Goal: Task Accomplishment & Management: Manage account settings

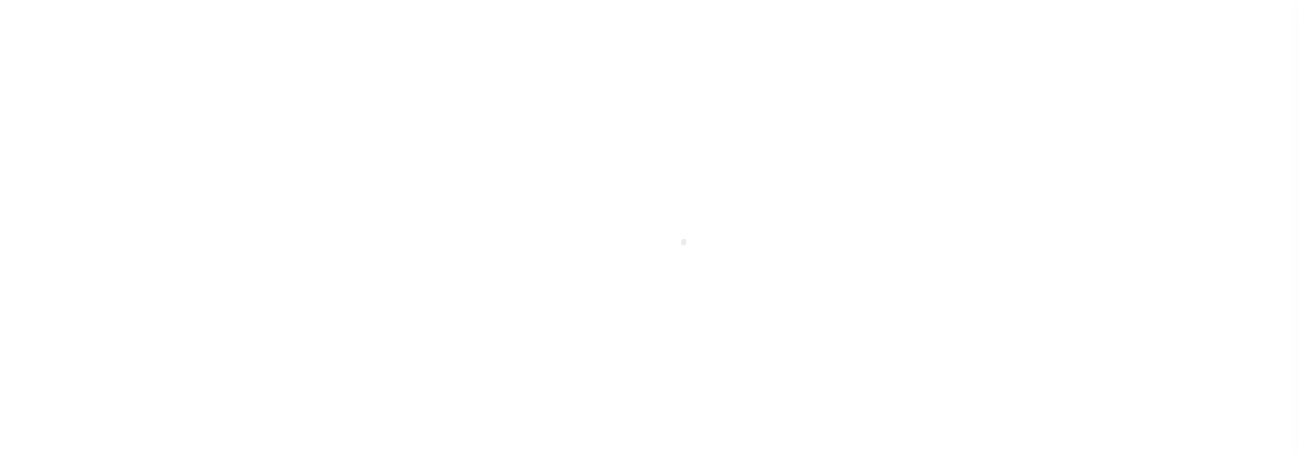
select select "100"
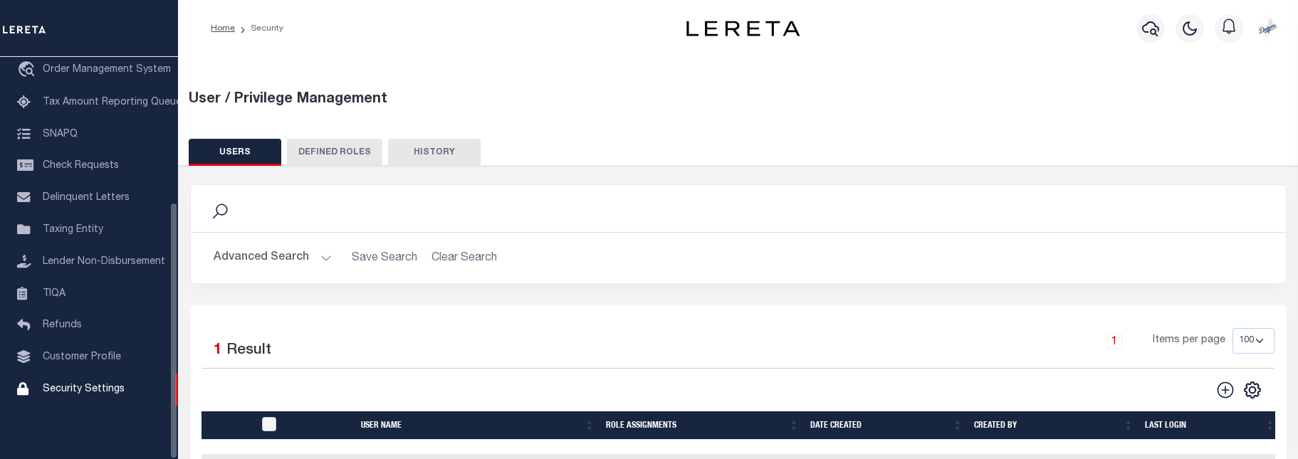
click at [266, 222] on div "Search" at bounding box center [738, 208] width 1095 height 47
click at [224, 207] on icon at bounding box center [220, 211] width 19 height 19
click at [258, 215] on div "Search" at bounding box center [738, 209] width 1073 height 24
click at [257, 219] on div "Search" at bounding box center [738, 209] width 1073 height 24
click at [238, 216] on div "Search" at bounding box center [738, 209] width 1073 height 24
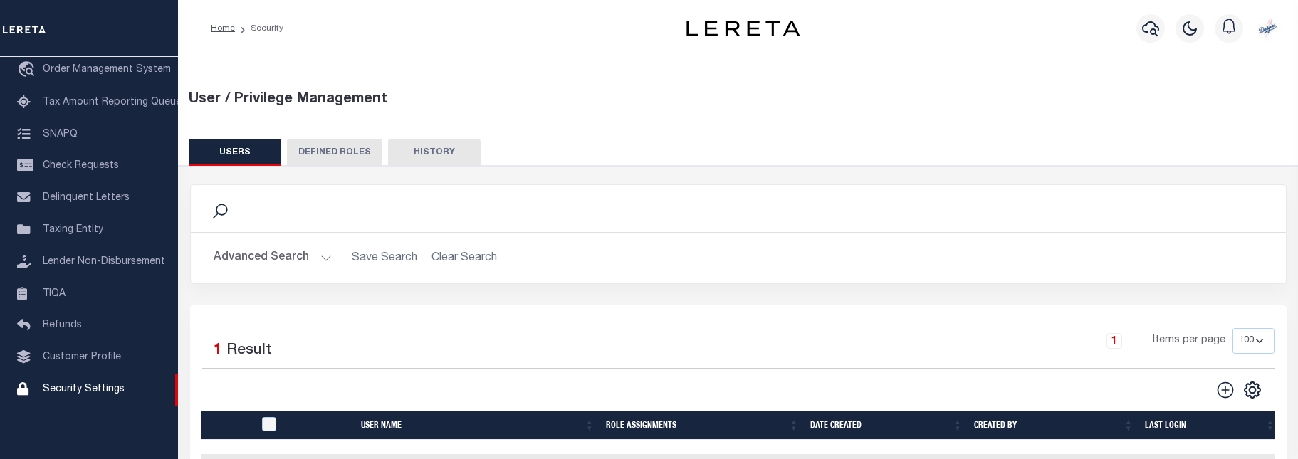
click at [251, 207] on div "Search" at bounding box center [738, 209] width 1073 height 24
click at [214, 219] on icon at bounding box center [219, 211] width 15 height 15
click at [214, 225] on div "Search" at bounding box center [738, 208] width 1095 height 47
click at [244, 267] on button "Advanced Search" at bounding box center [273, 258] width 118 height 28
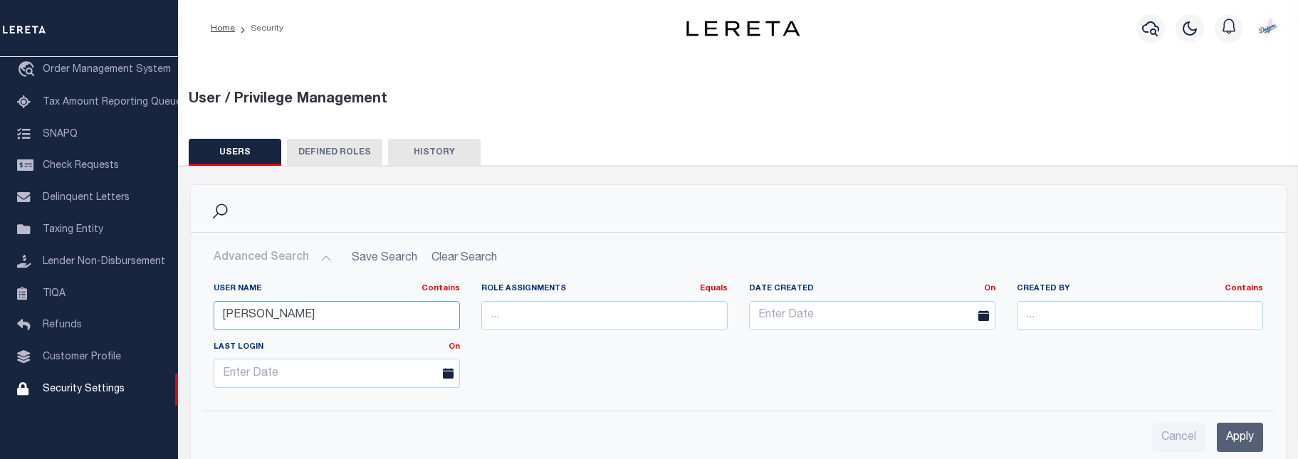
drag, startPoint x: 281, startPoint y: 310, endPoint x: 12, endPoint y: 274, distance: 271.5
click at [214, 301] on input "mendoza" at bounding box center [337, 315] width 246 height 29
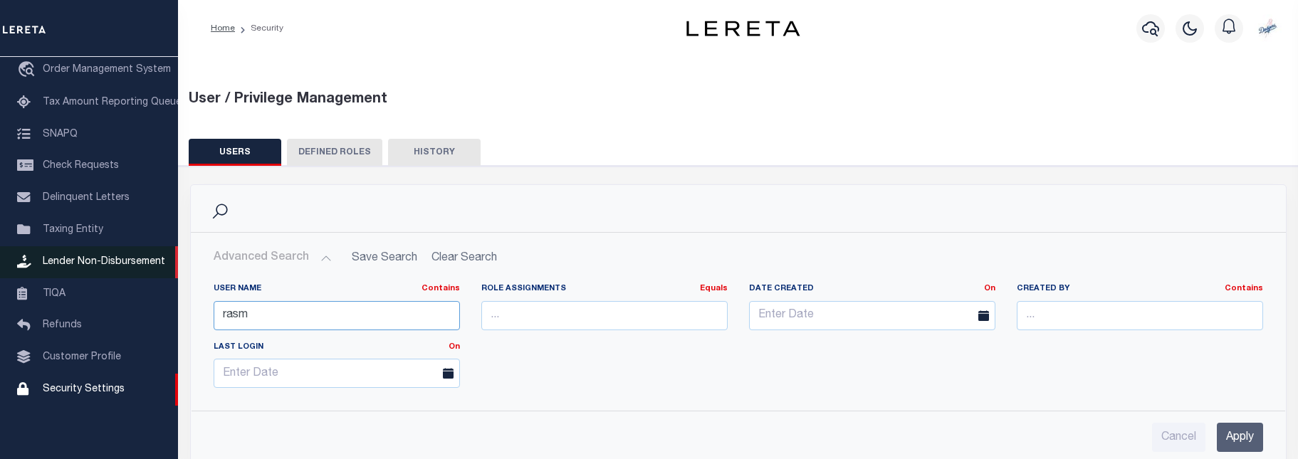
type input "rasm"
click at [1250, 427] on input "Apply" at bounding box center [1240, 437] width 46 height 29
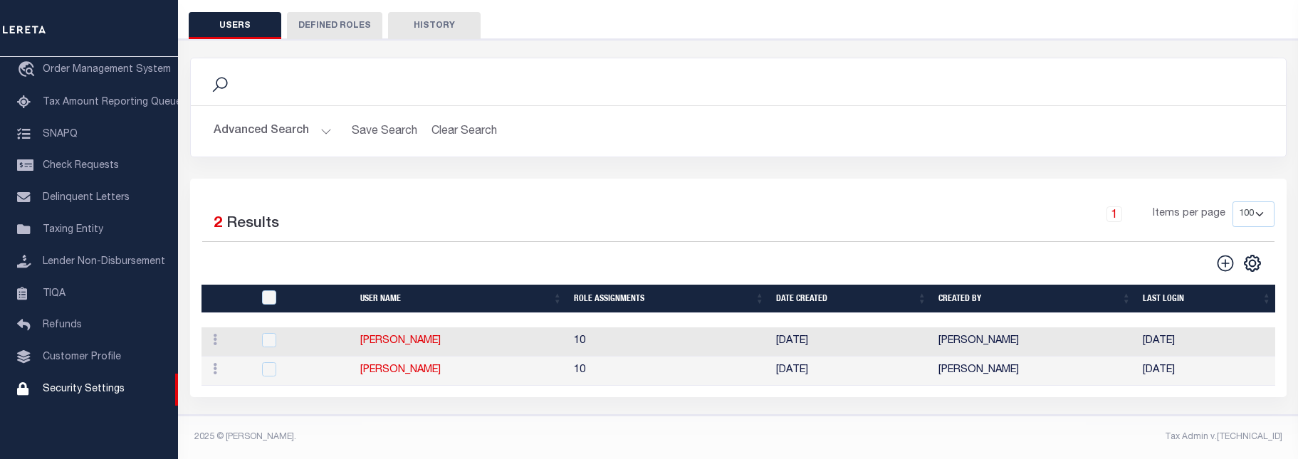
scroll to position [129, 0]
click at [416, 373] on link "[PERSON_NAME]" at bounding box center [400, 370] width 80 height 10
checkbox input "true"
type input "[PERSON_NAME],"
type input "[PERSON_NAME]"
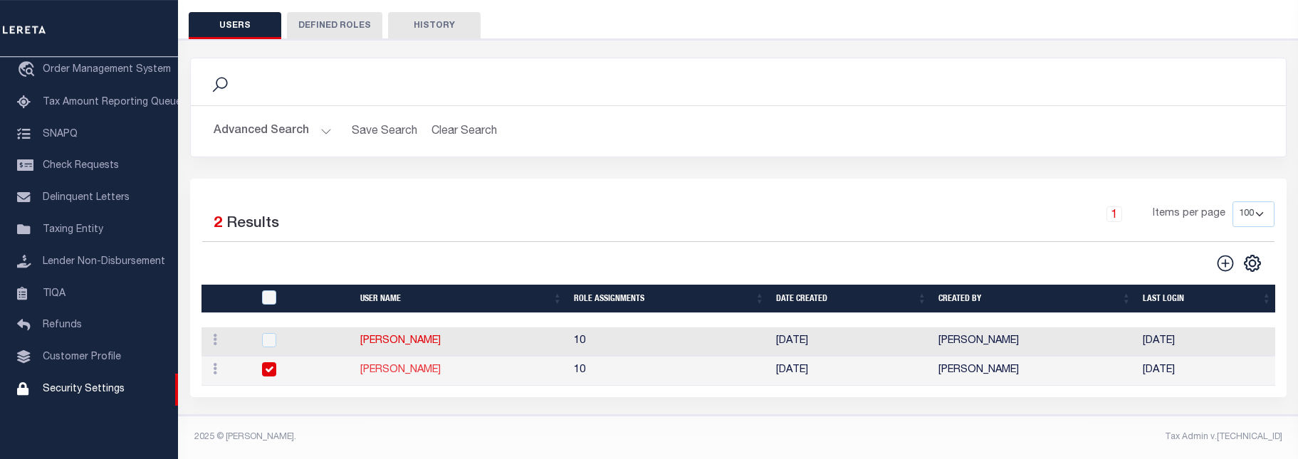
type input "[EMAIL_ADDRESS][DOMAIN_NAME]"
select select "TPS"
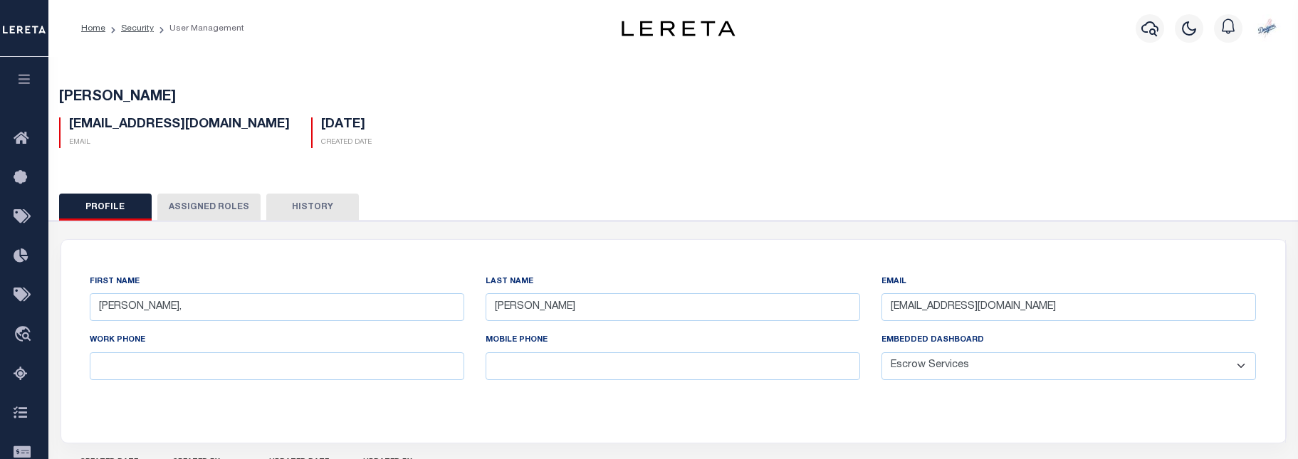
click at [208, 212] on button "Assigned Roles" at bounding box center [208, 207] width 103 height 27
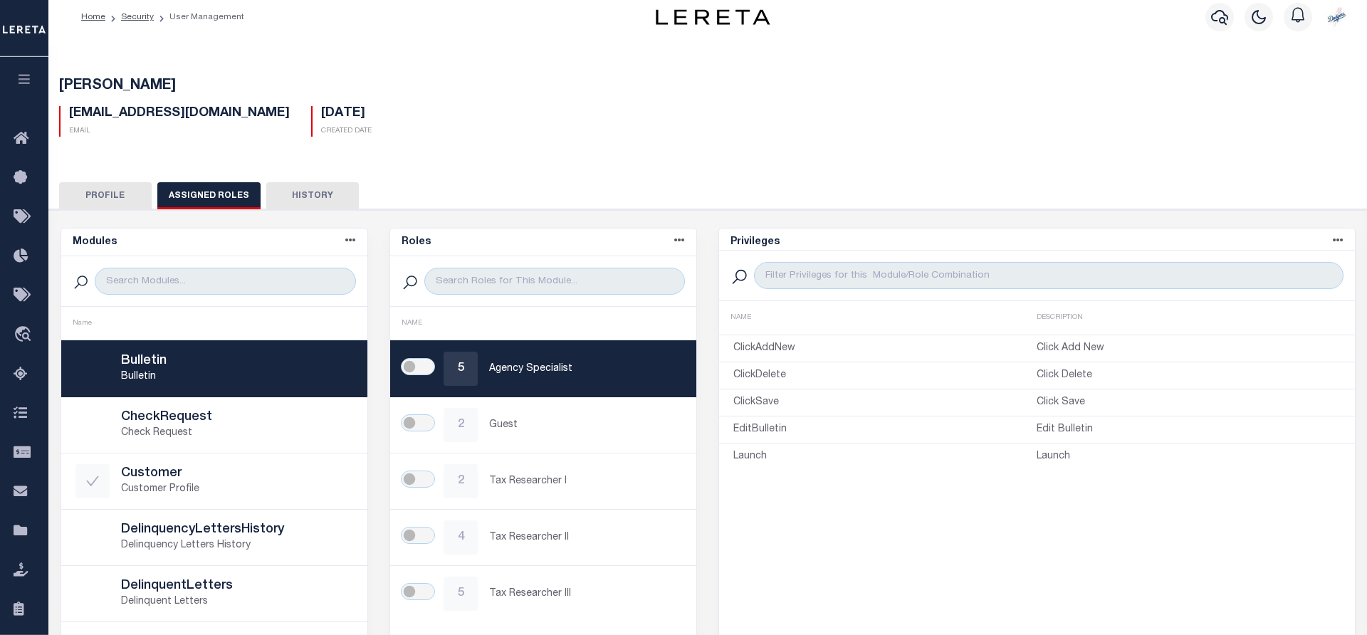
scroll to position [11, 0]
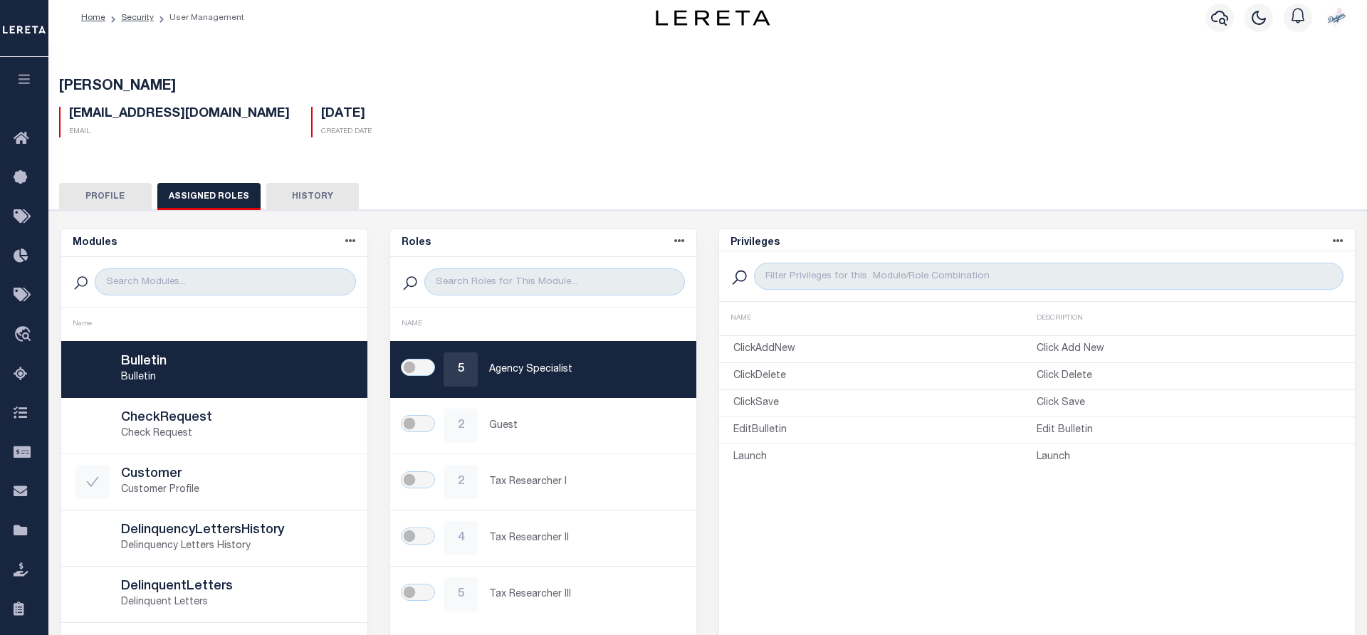
click at [309, 199] on button "History" at bounding box center [312, 196] width 93 height 27
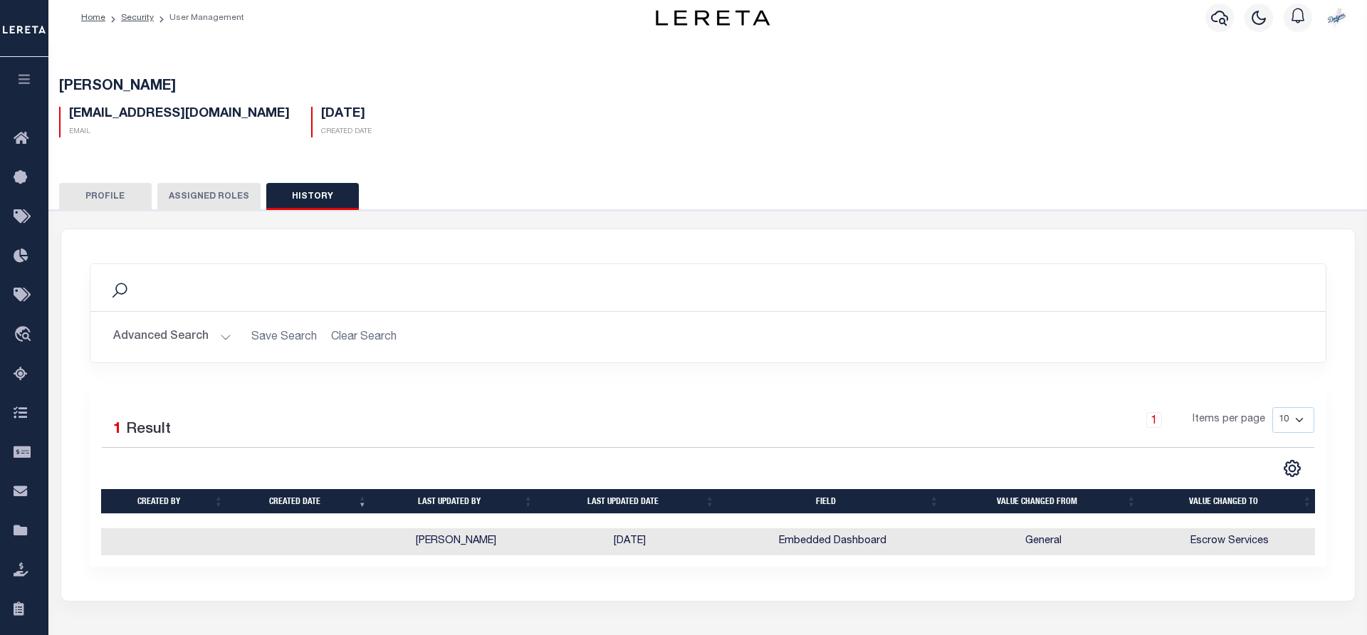
click at [220, 206] on button "Assigned Roles" at bounding box center [208, 196] width 103 height 27
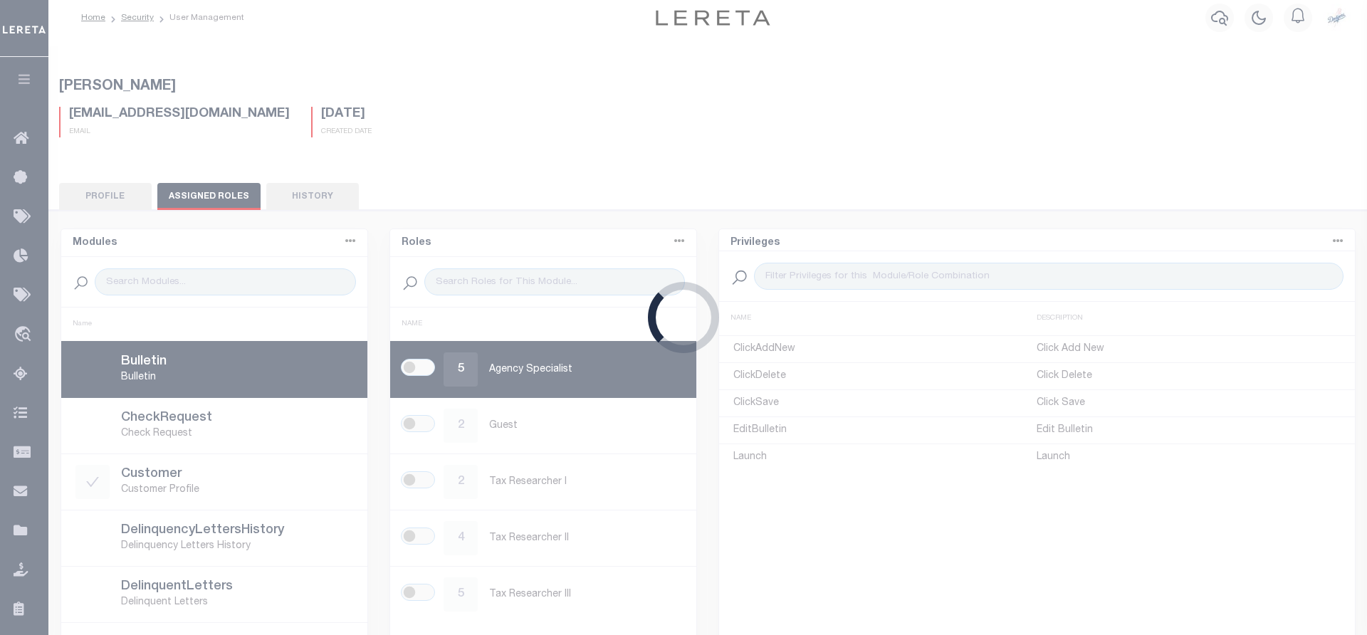
click at [109, 197] on div "Loading..." at bounding box center [683, 317] width 1367 height 635
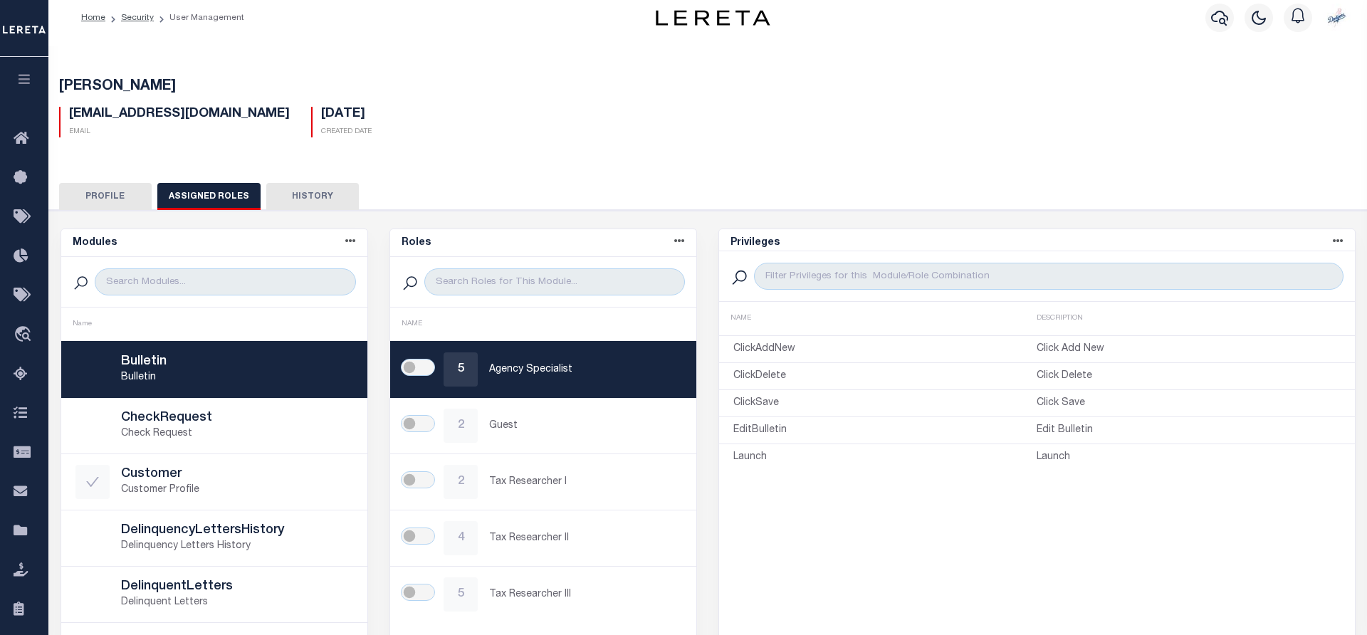
click at [122, 197] on button "Profile" at bounding box center [105, 196] width 93 height 27
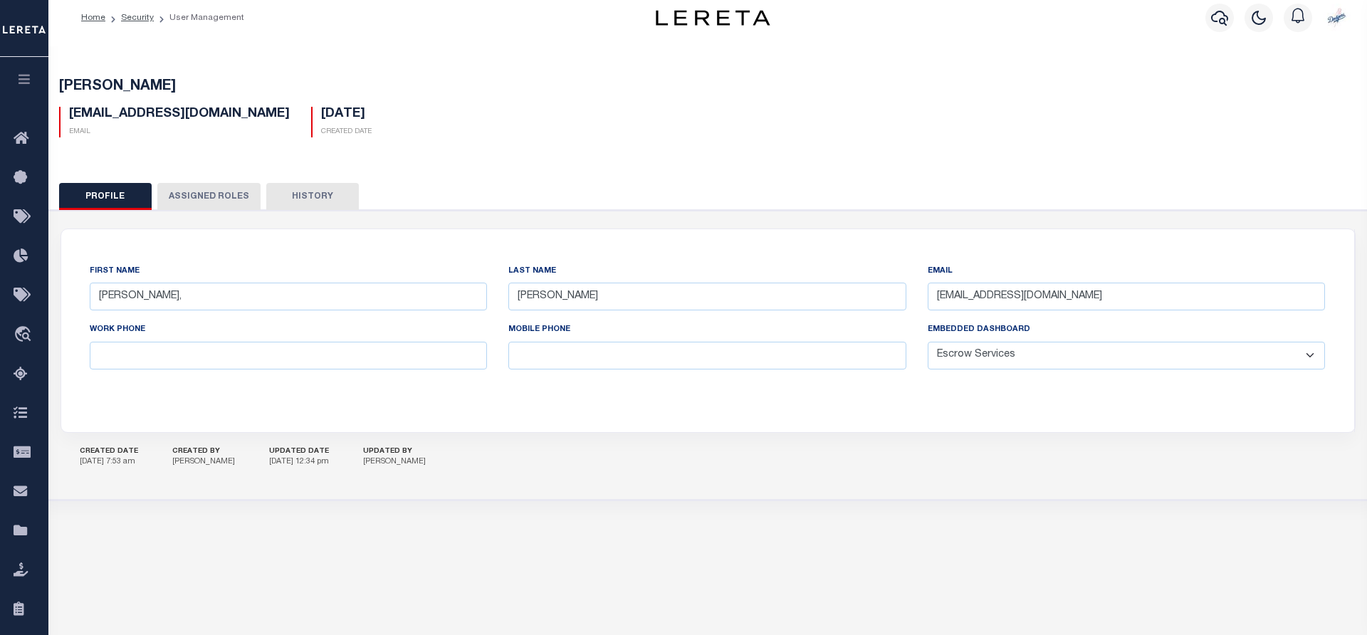
click at [928, 342] on select "General Locate Escrow Services AI Payment Verification Customer Service" at bounding box center [1127, 356] width 398 height 28
click at [1044, 355] on select "General Locate Escrow Services AI Payment Verification Customer Service" at bounding box center [1127, 356] width 398 height 28
click at [189, 198] on button "Assigned Roles" at bounding box center [208, 196] width 103 height 27
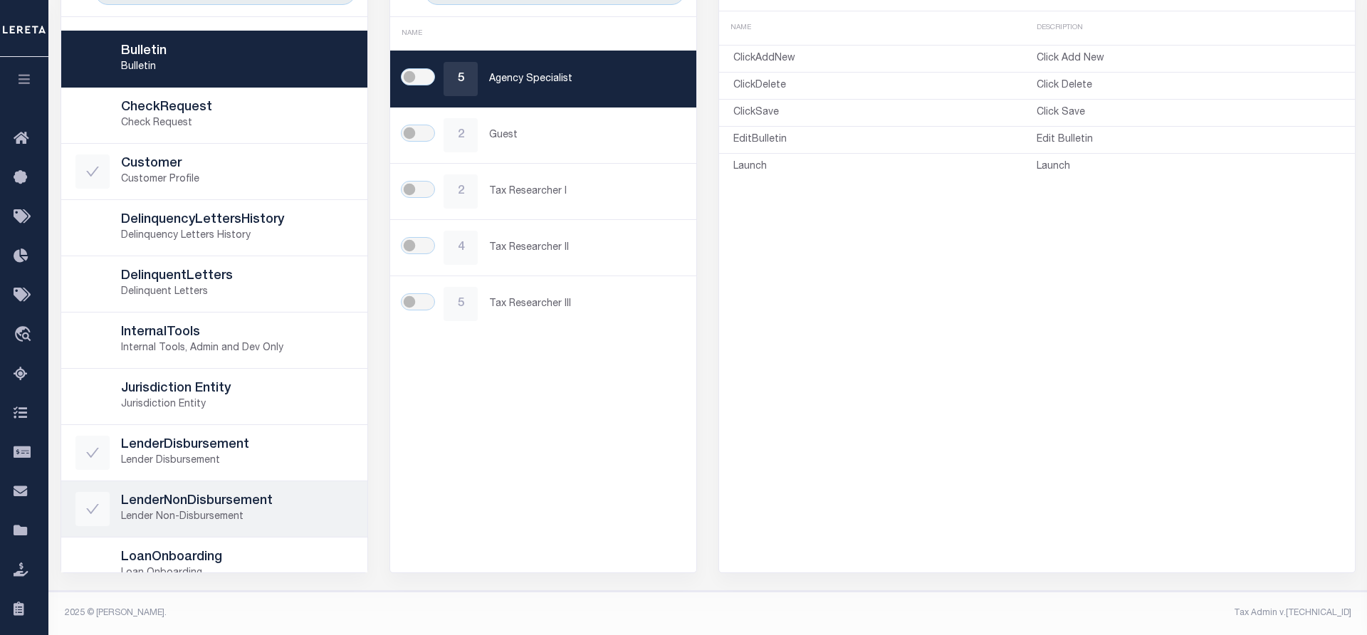
scroll to position [0, 0]
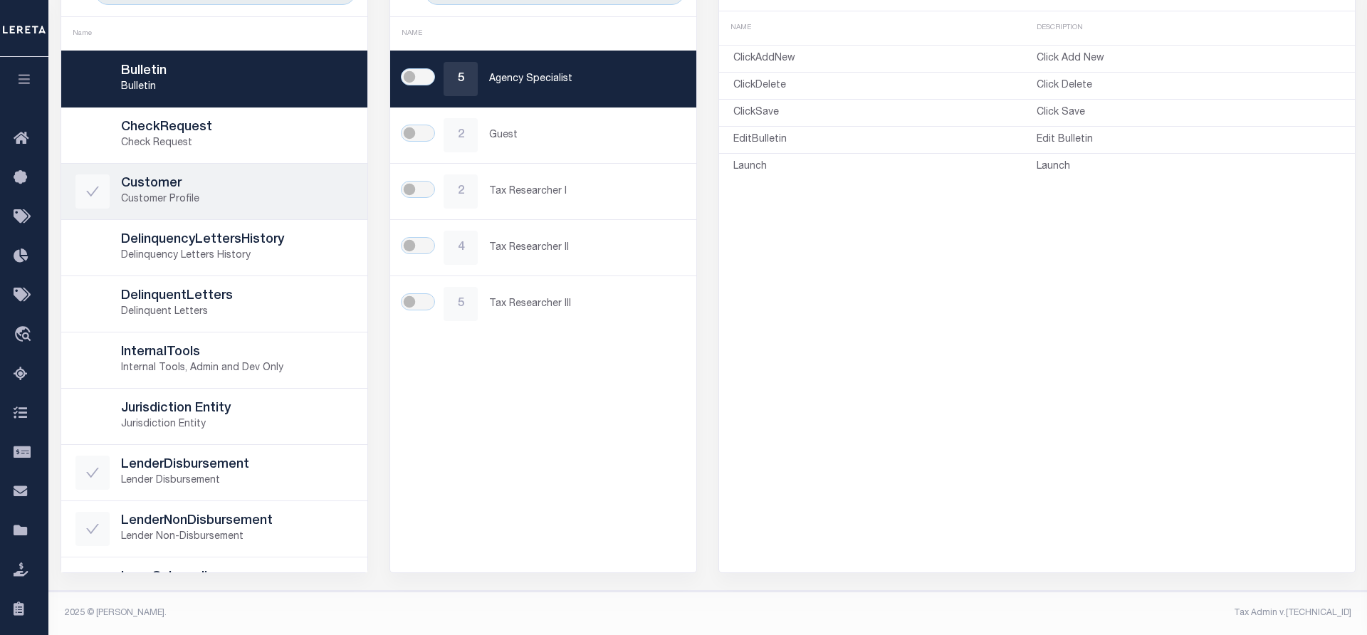
click at [228, 200] on p "Customer Profile" at bounding box center [237, 199] width 232 height 15
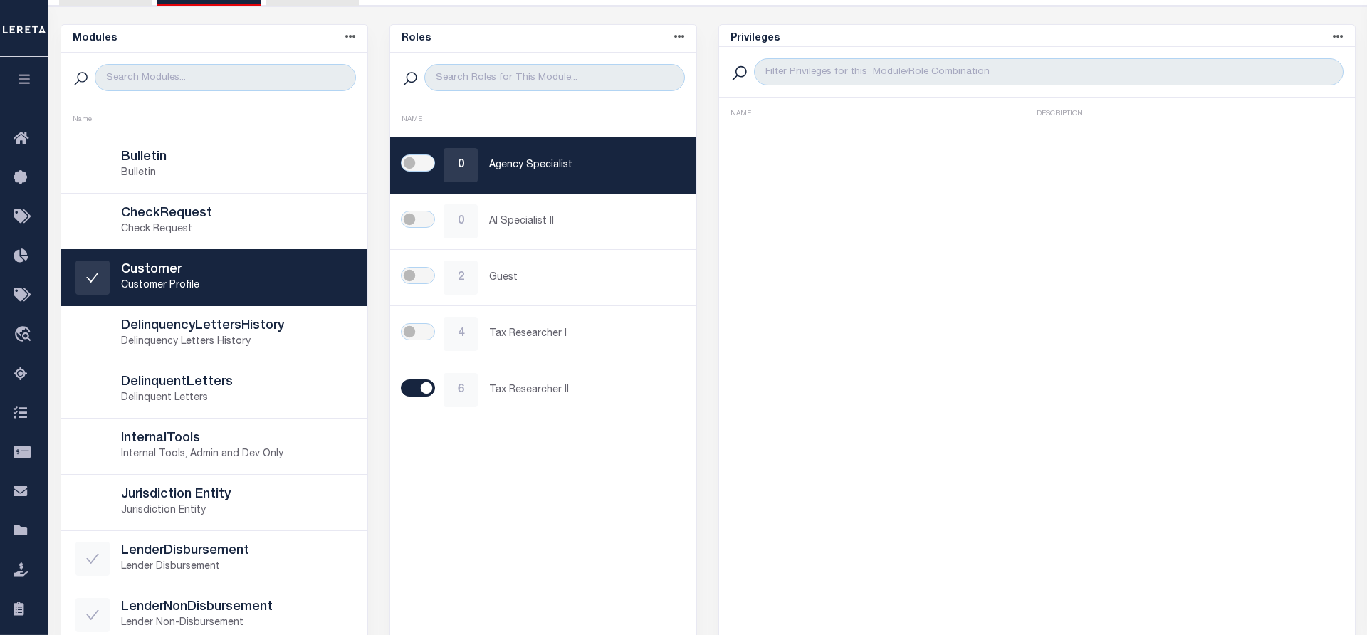
scroll to position [11, 0]
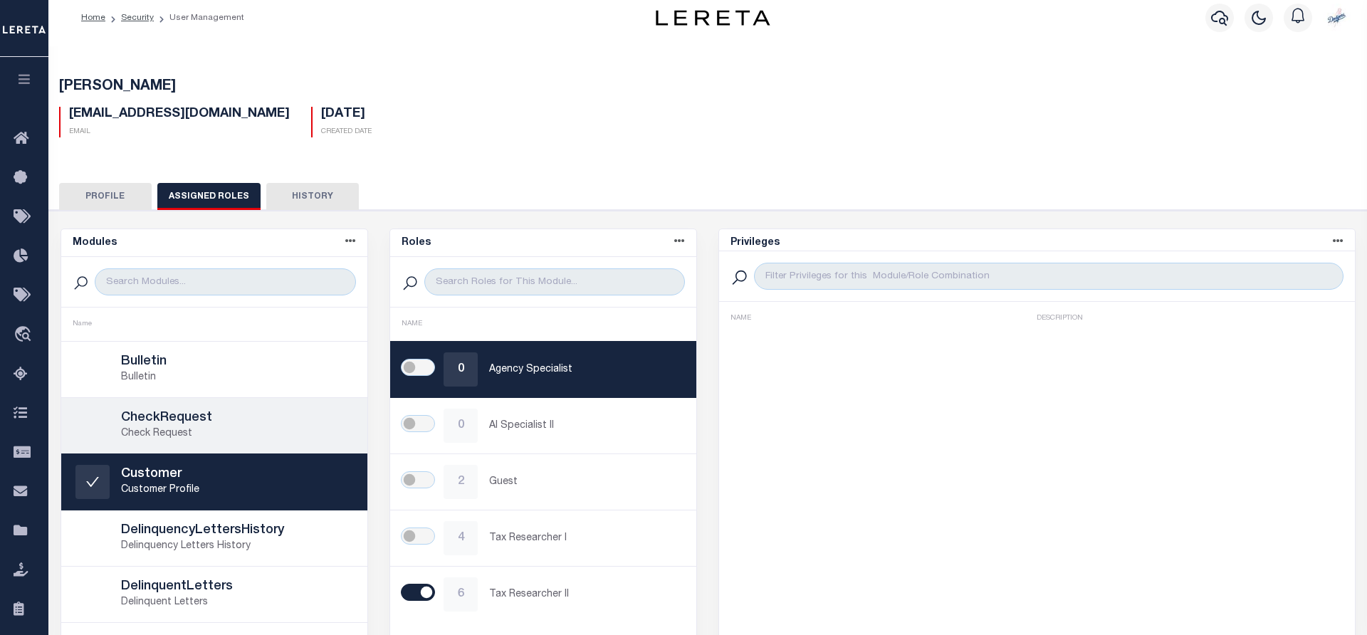
click at [201, 427] on p "Check Request" at bounding box center [237, 434] width 232 height 15
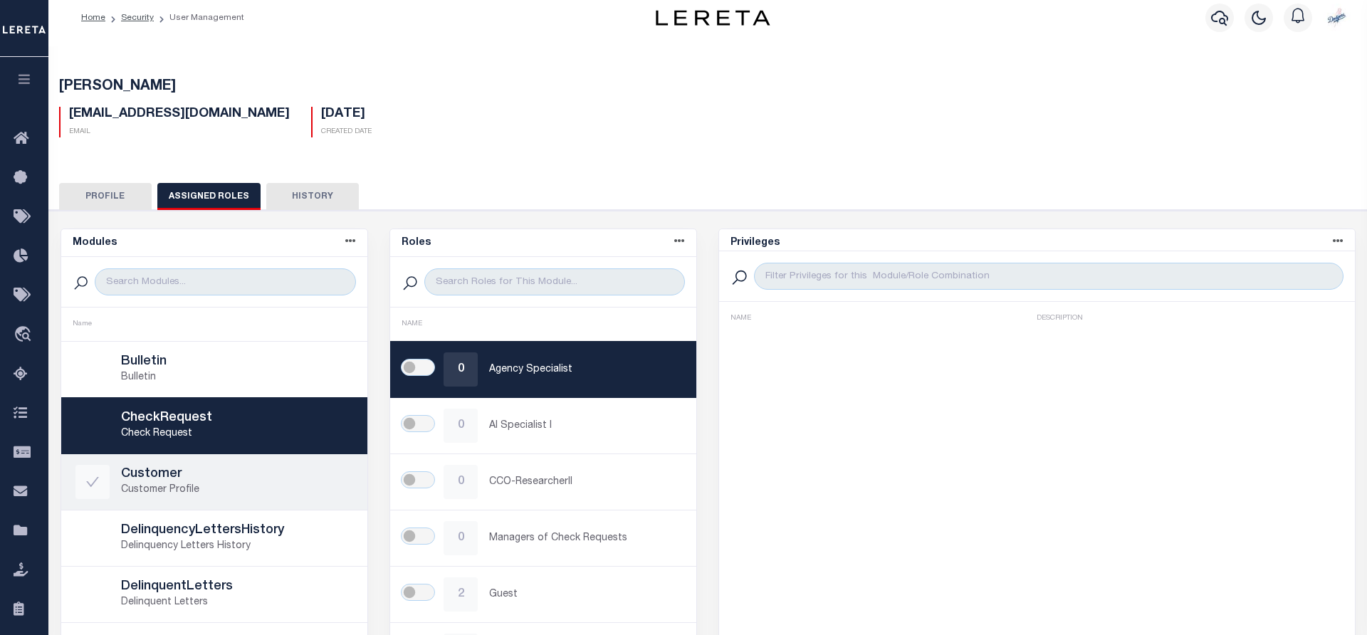
click at [219, 459] on h5 "Customer" at bounding box center [237, 475] width 232 height 16
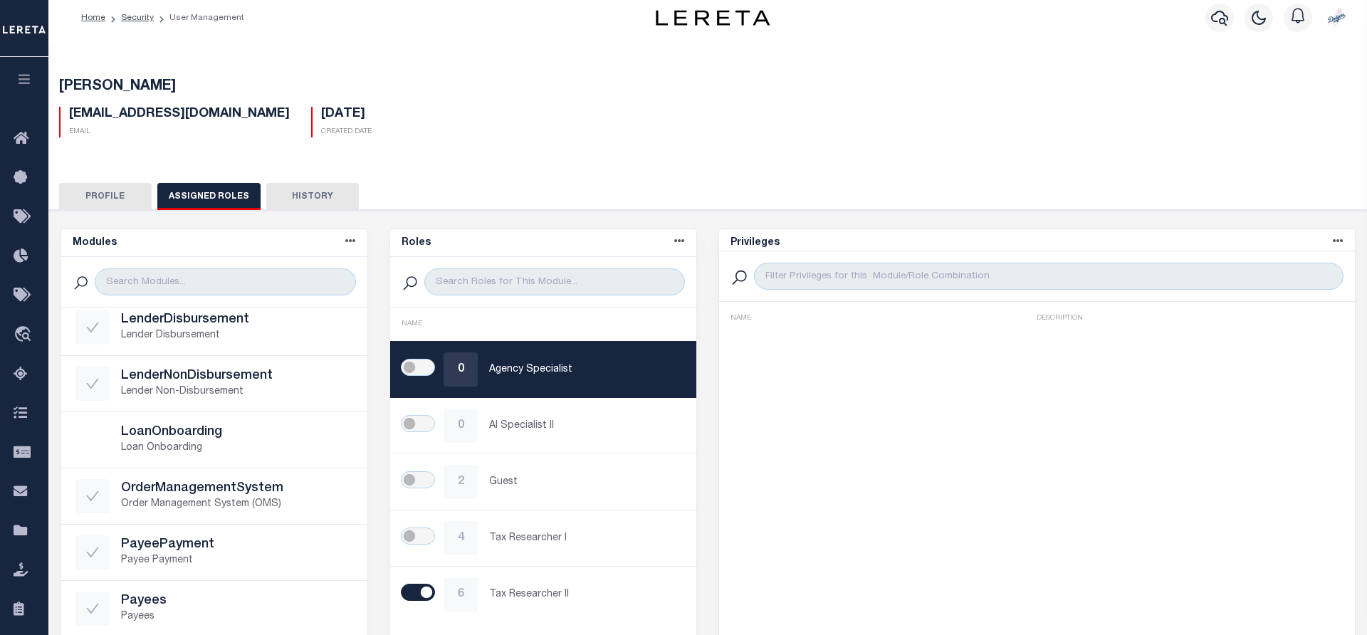
scroll to position [654, 0]
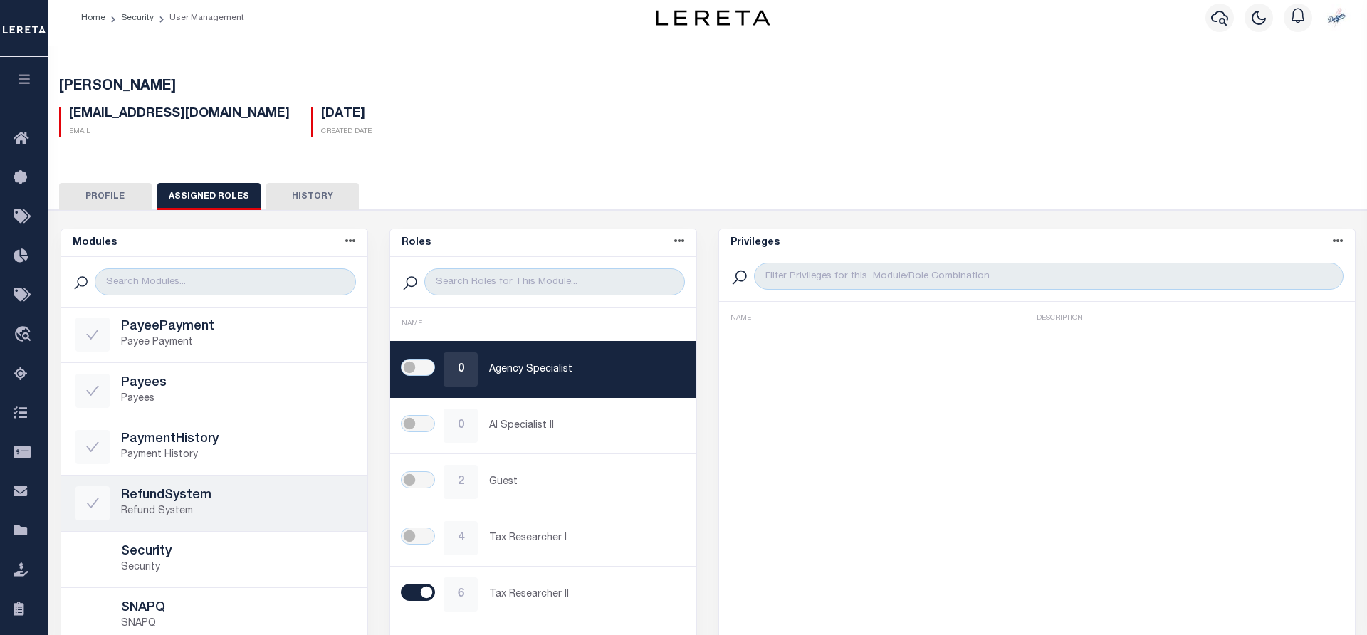
click at [237, 459] on p "Refund System" at bounding box center [237, 511] width 232 height 15
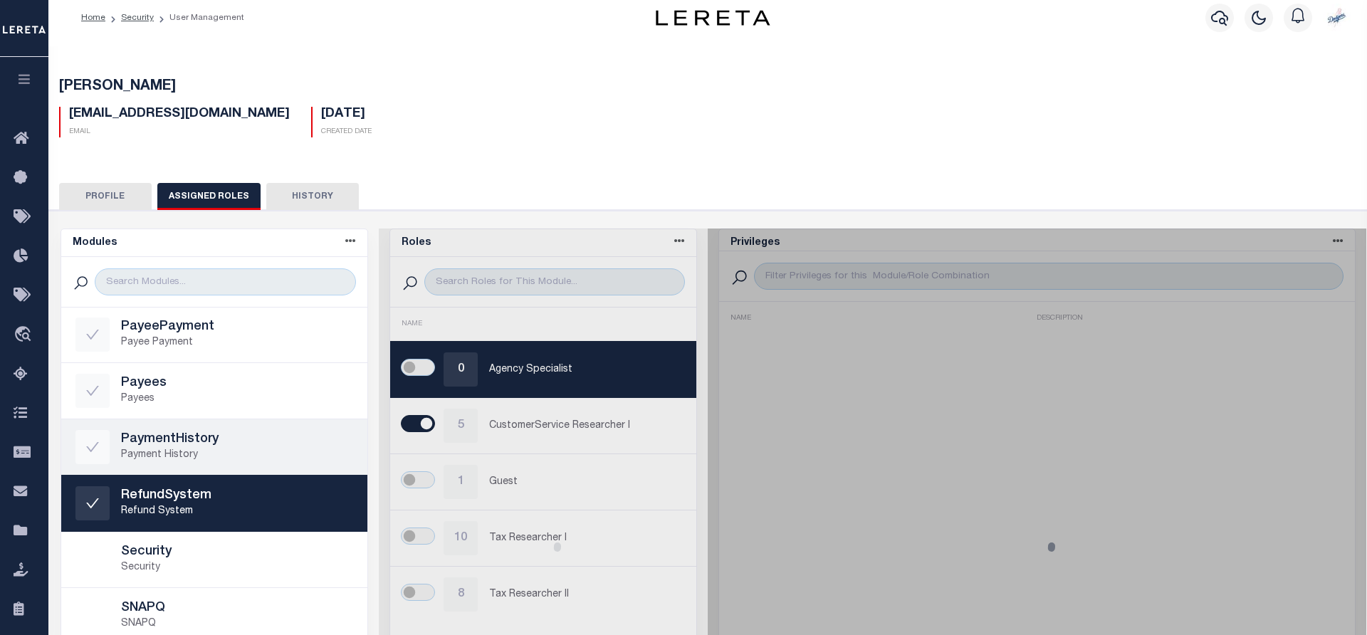
click at [219, 447] on h5 "PaymentHistory" at bounding box center [237, 440] width 232 height 16
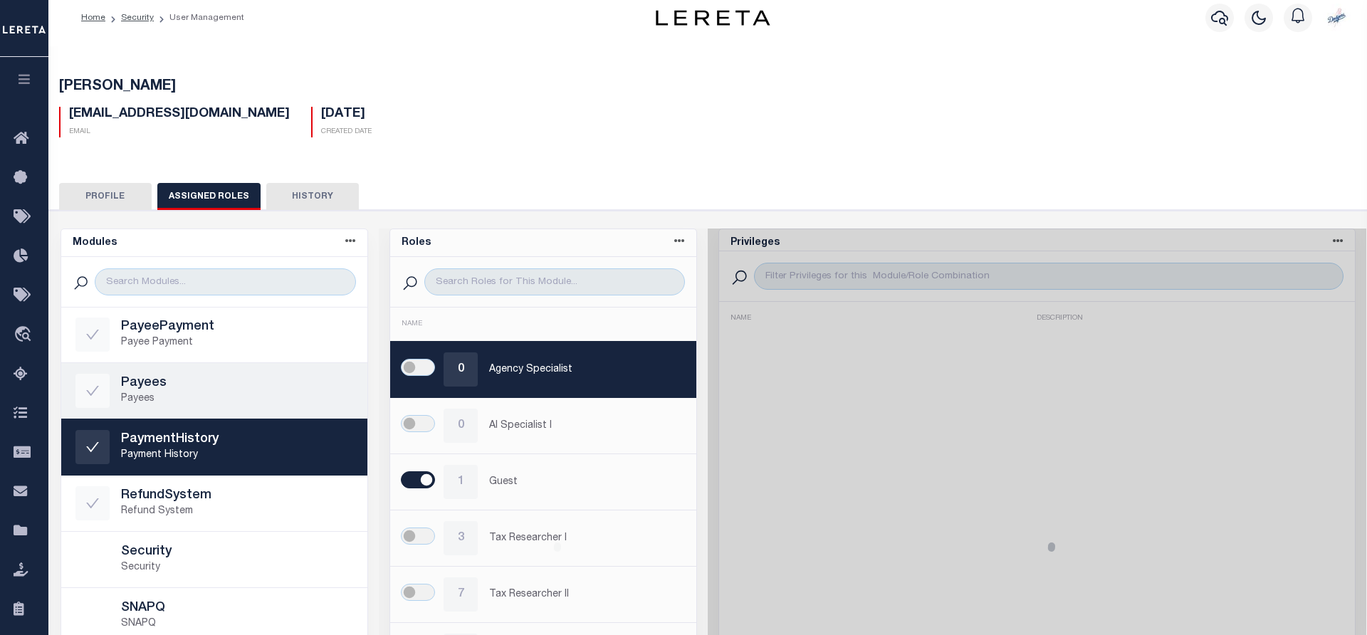
click at [215, 404] on p "Payees" at bounding box center [237, 399] width 232 height 15
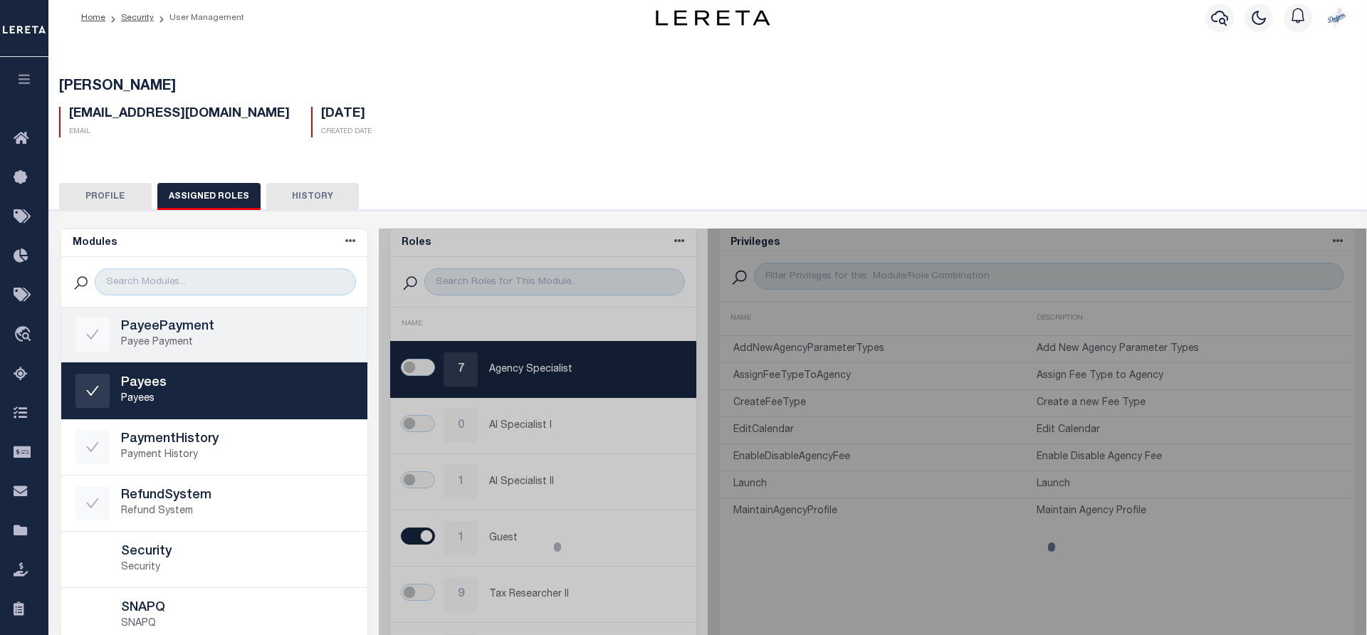
click at [215, 345] on p "Payee Payment" at bounding box center [237, 342] width 232 height 15
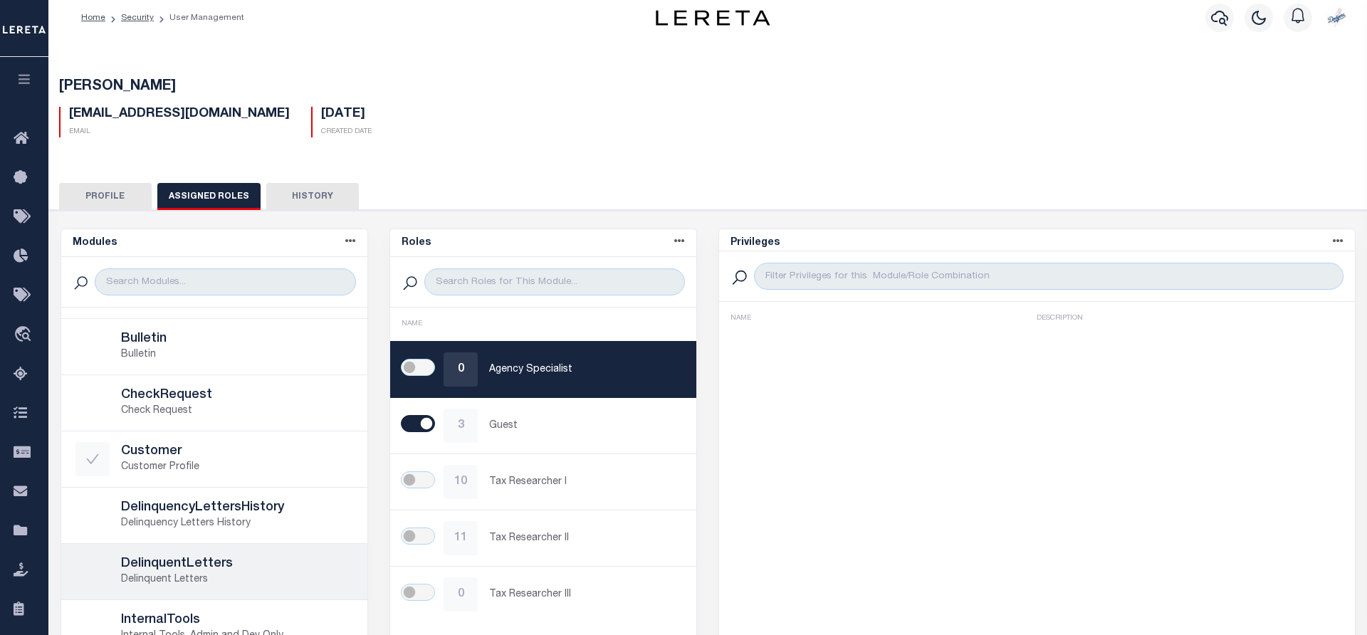
scroll to position [0, 0]
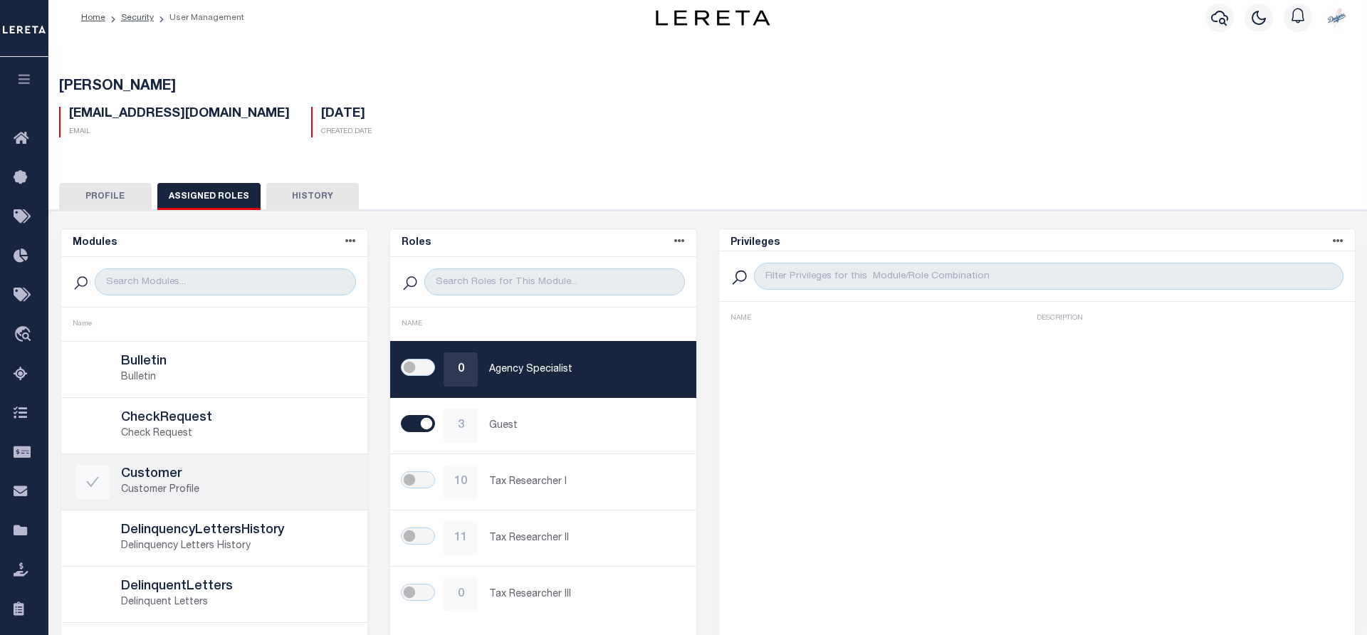
click at [233, 459] on p "Customer Profile" at bounding box center [237, 490] width 232 height 15
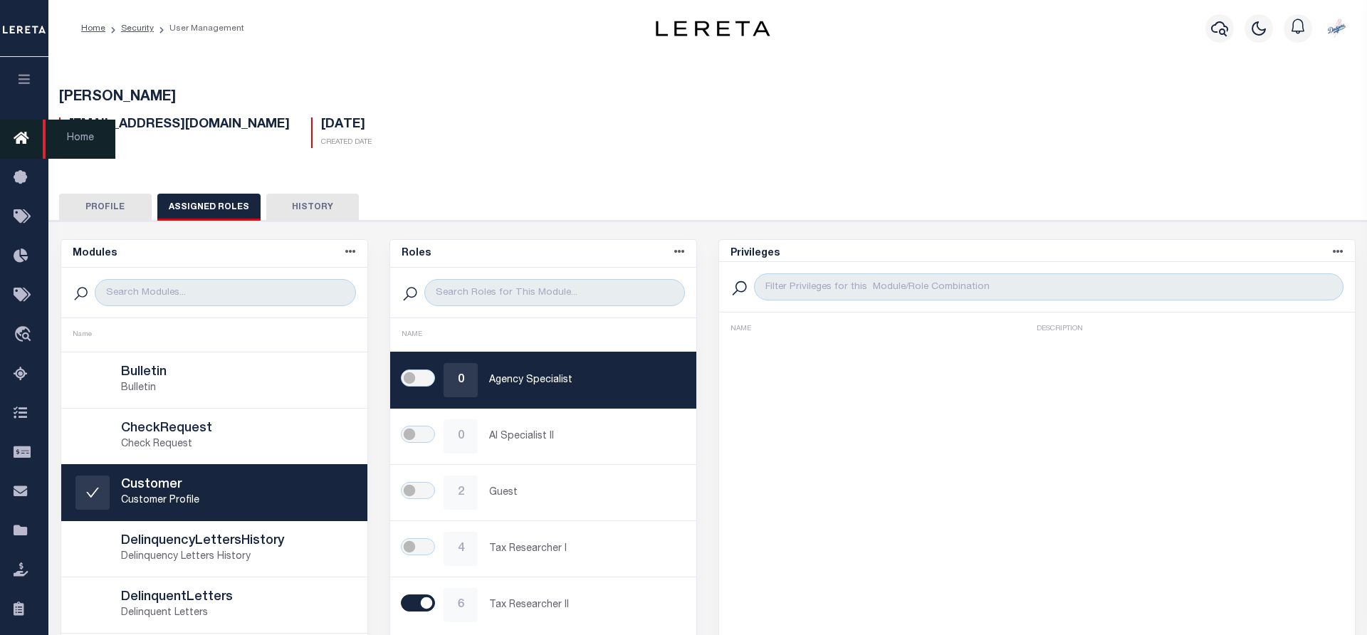
click at [15, 137] on icon at bounding box center [25, 139] width 23 height 18
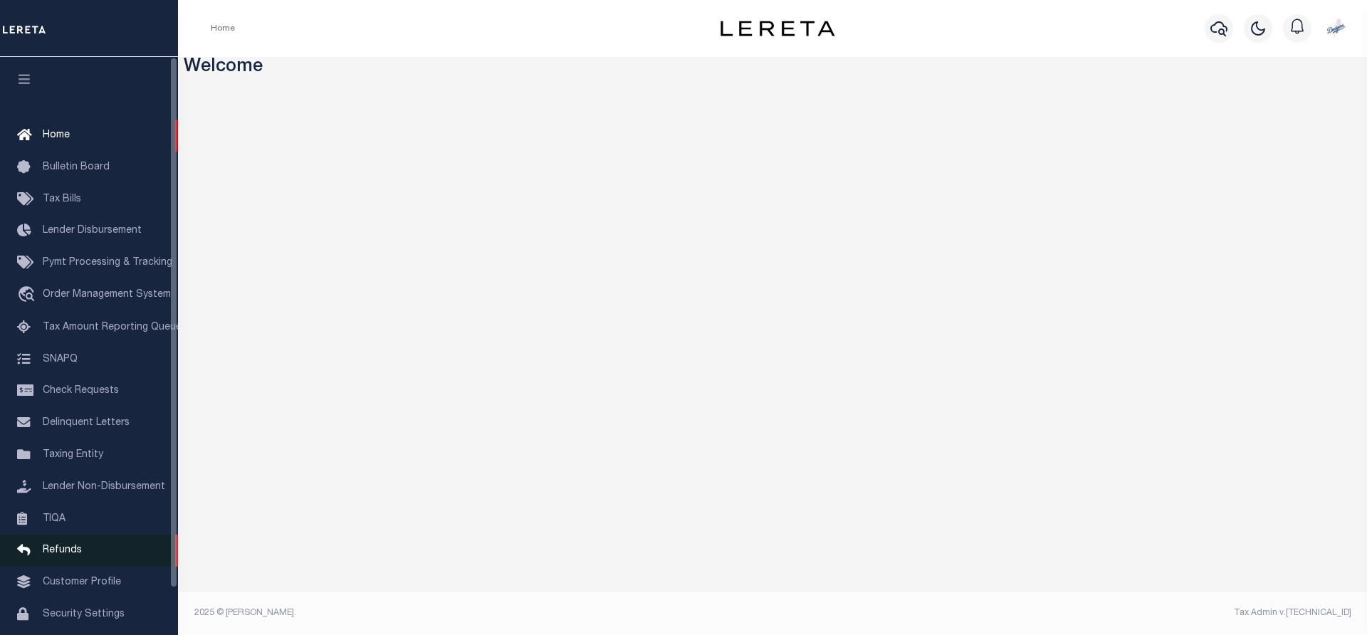
scroll to position [65, 0]
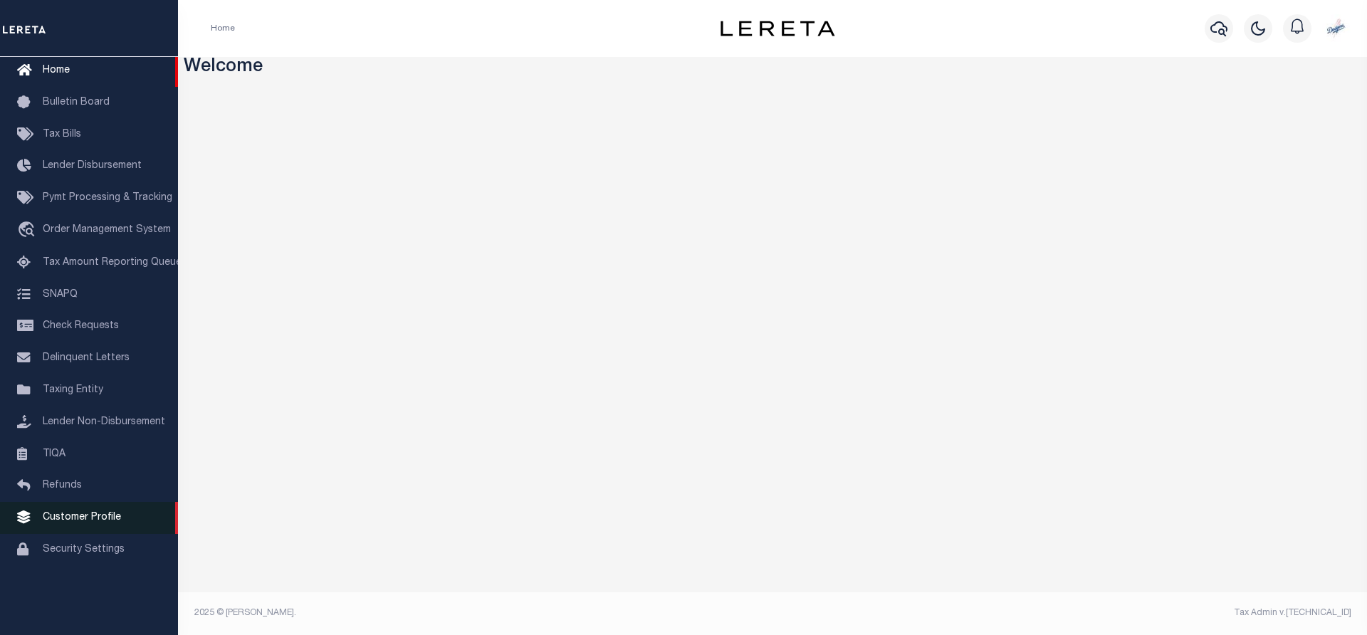
click at [103, 523] on span "Customer Profile" at bounding box center [82, 518] width 78 height 10
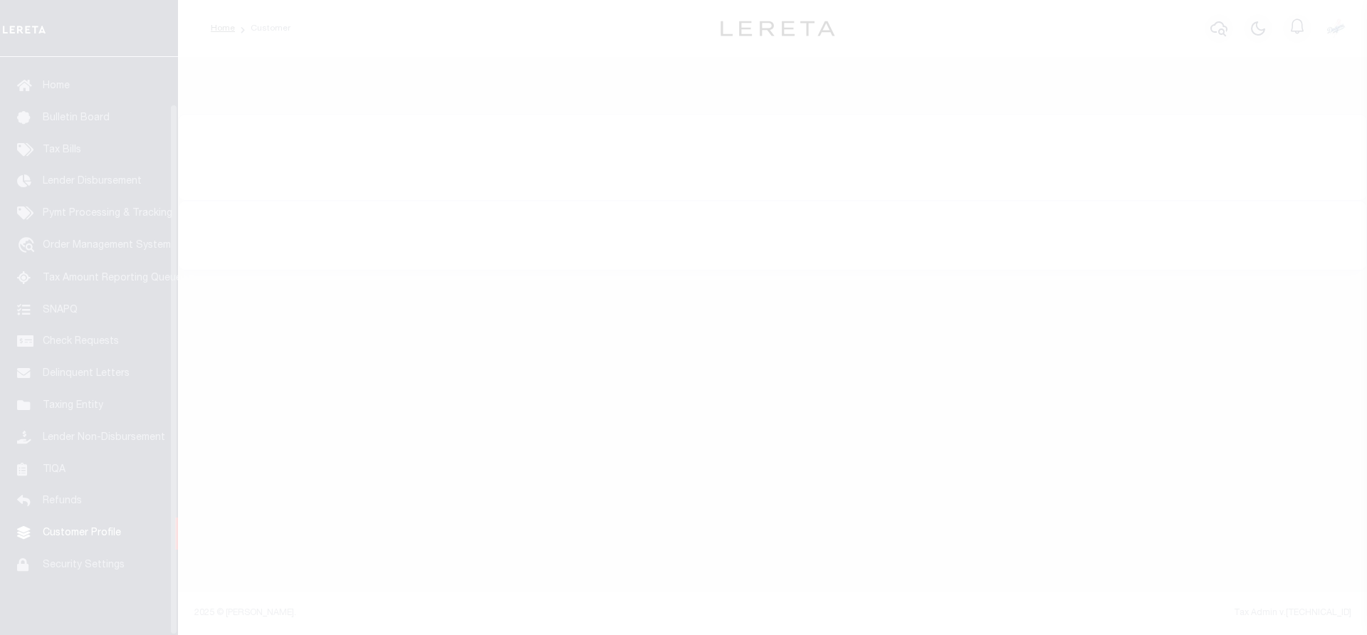
scroll to position [65, 0]
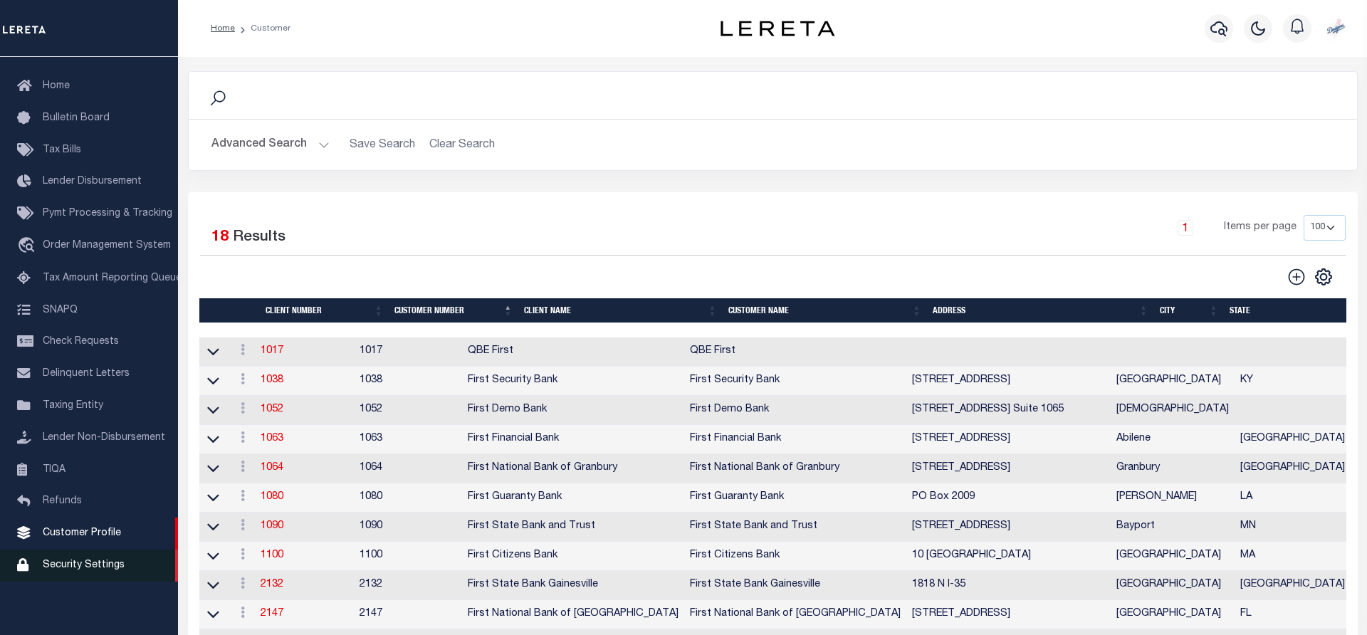
click at [61, 557] on link "Security Settings" at bounding box center [89, 566] width 178 height 32
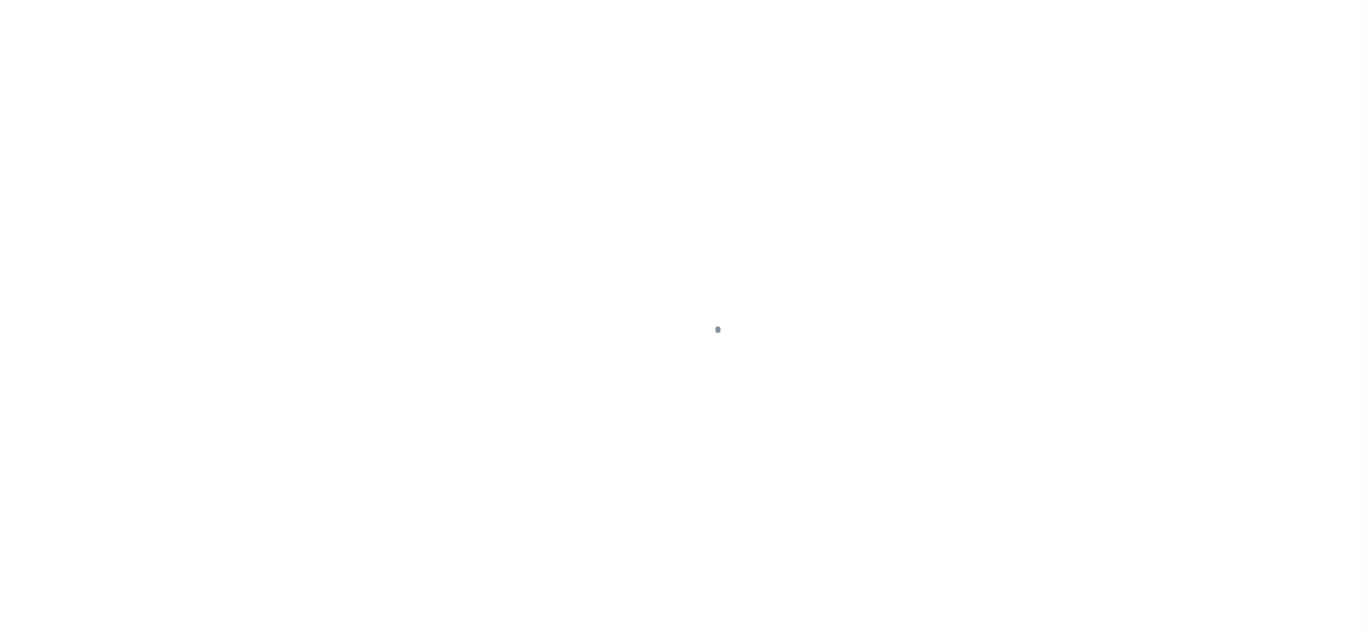
select select "100"
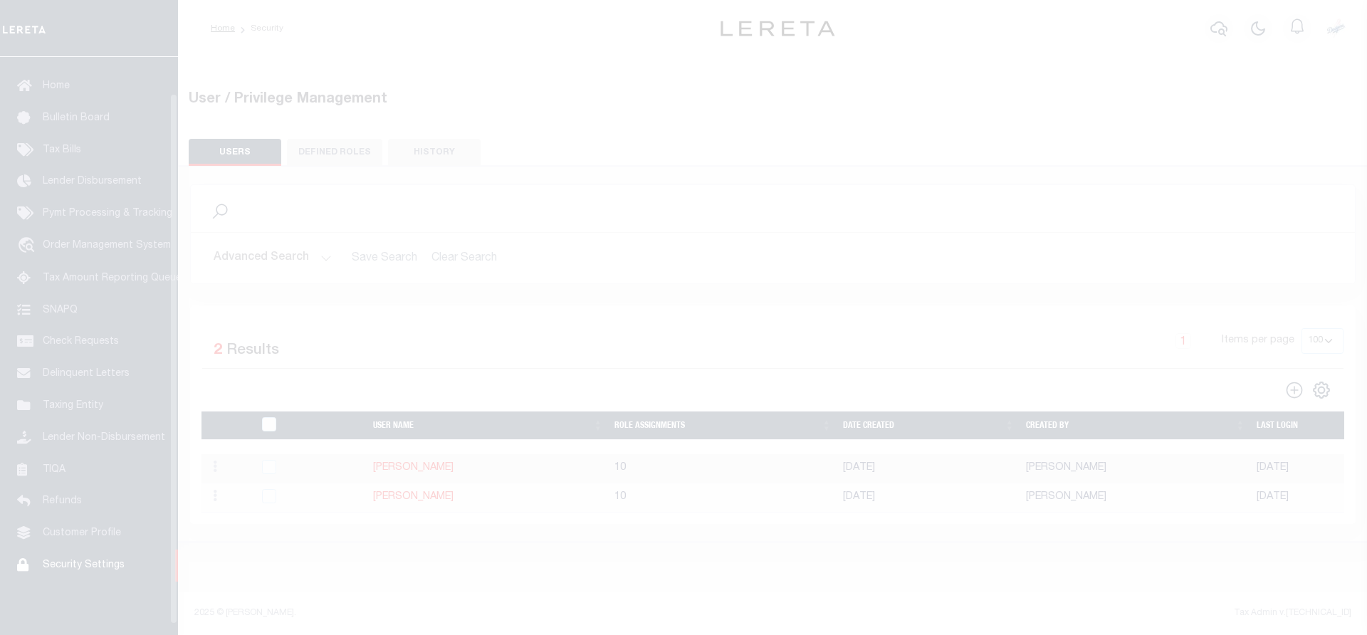
scroll to position [65, 0]
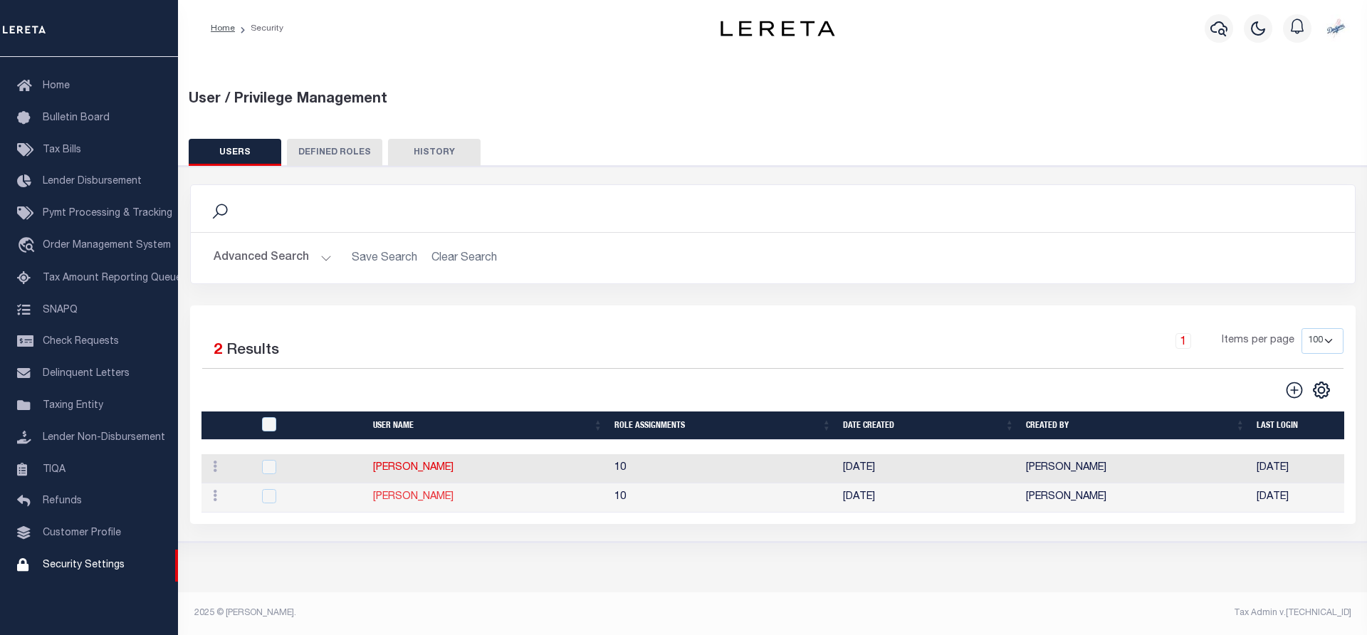
click at [415, 502] on link "[PERSON_NAME]" at bounding box center [413, 497] width 80 height 10
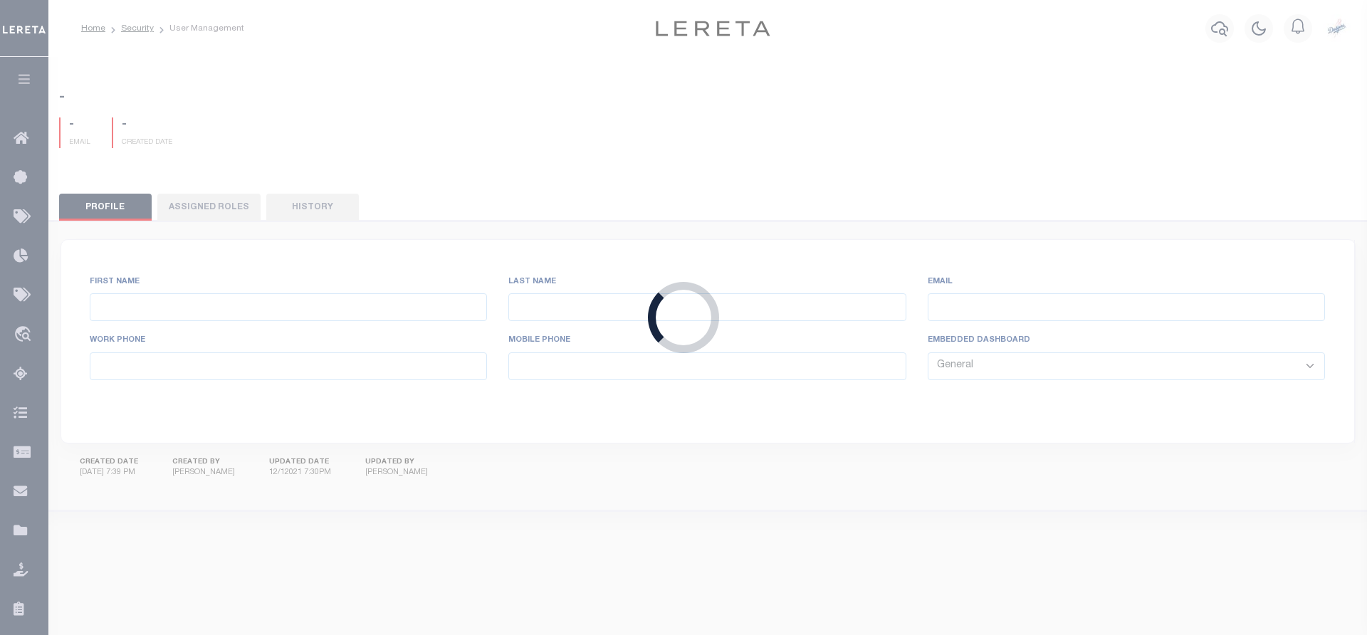
type input "[PERSON_NAME],"
type input "[PERSON_NAME]"
type input "[EMAIL_ADDRESS][DOMAIN_NAME]"
select select "TPS"
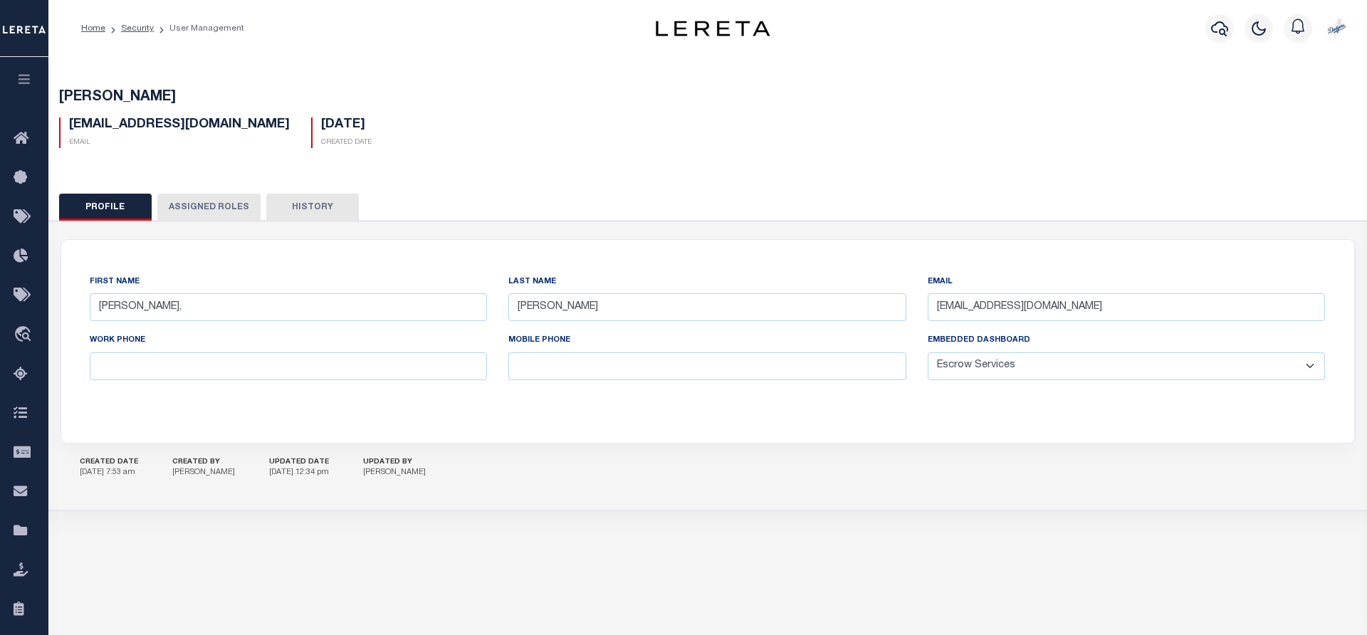
click at [219, 201] on button "Assigned Roles" at bounding box center [208, 207] width 103 height 27
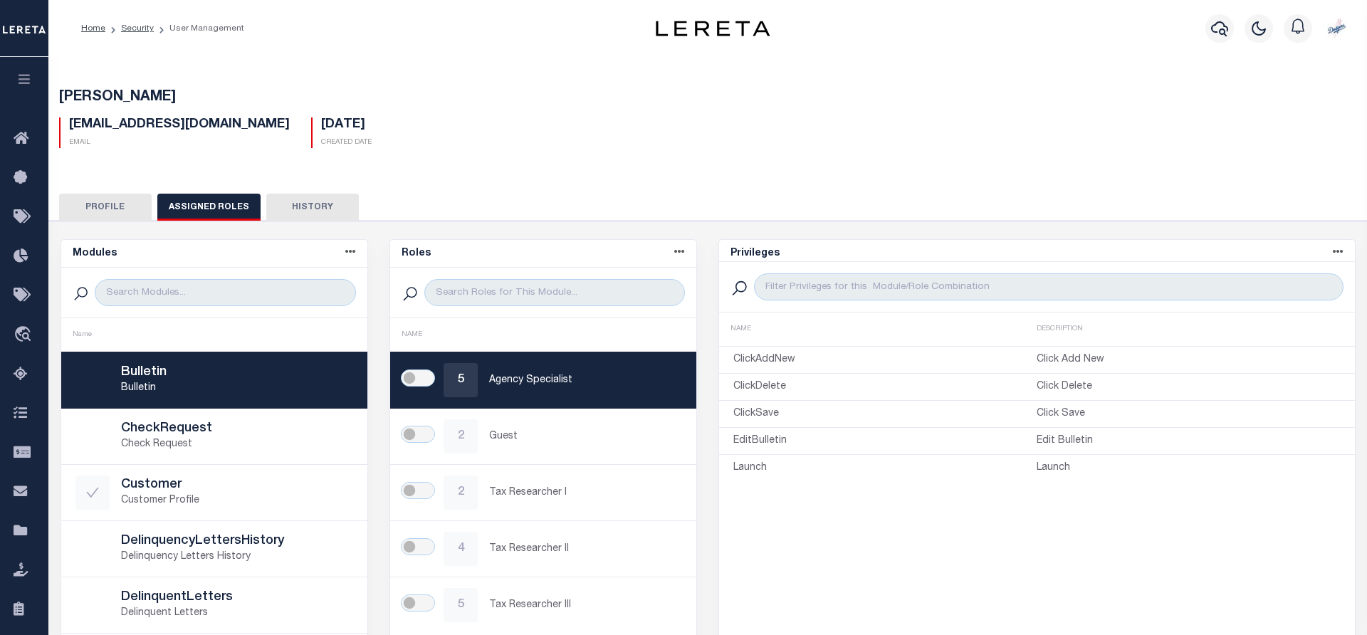
click at [315, 209] on button "History" at bounding box center [312, 207] width 93 height 27
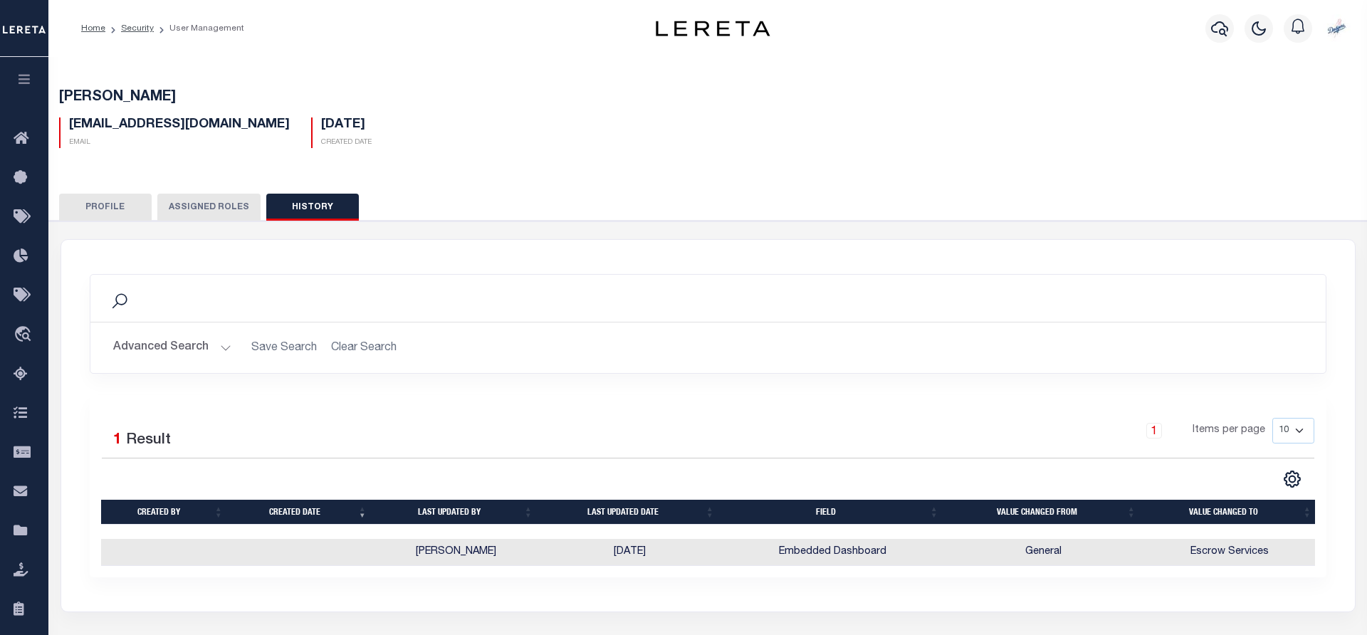
click at [124, 209] on button "Profile" at bounding box center [105, 207] width 93 height 27
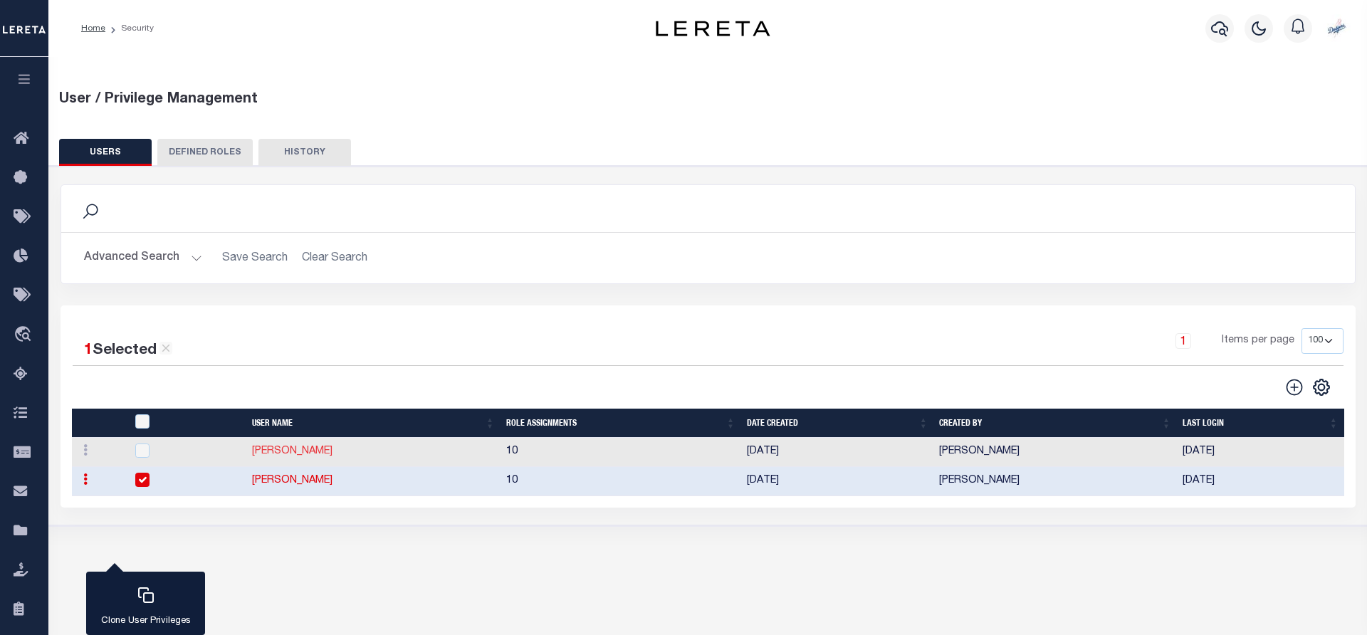
click at [308, 452] on link "[PERSON_NAME]" at bounding box center [292, 452] width 80 height 10
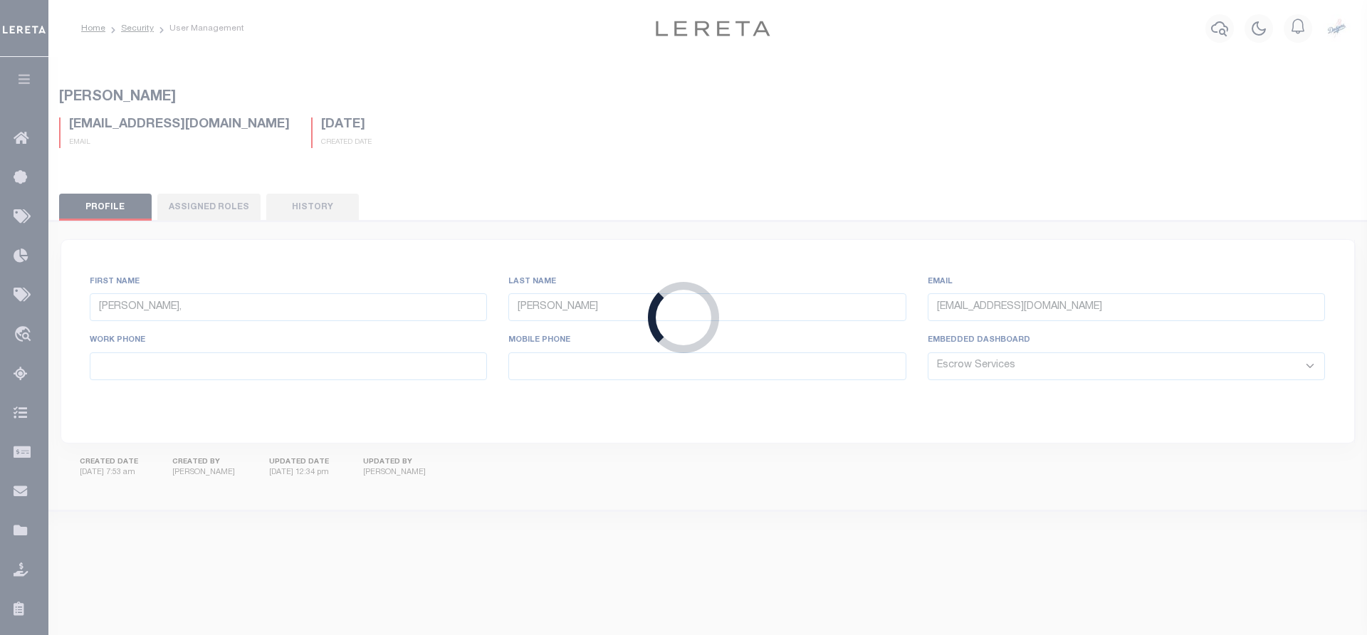
type input "[PERSON_NAME]"
type input "[PERSON_NAME][EMAIL_ADDRESS][PERSON_NAME][DOMAIN_NAME]"
select select "GEN"
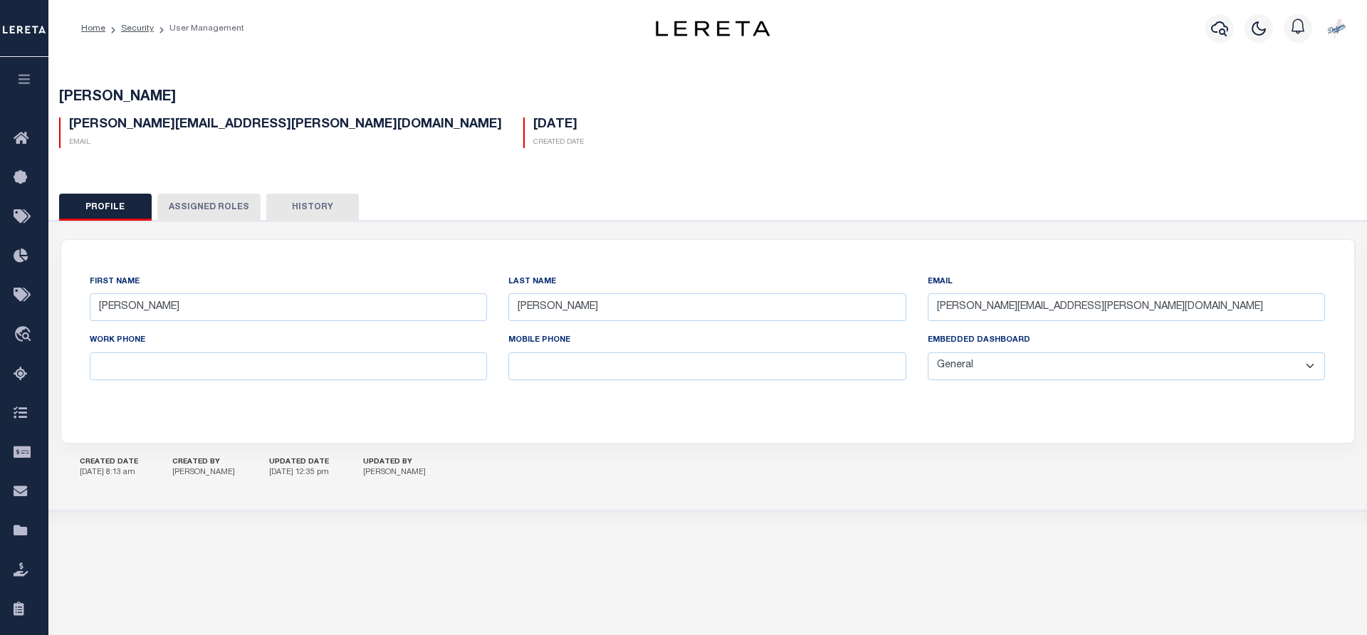
click at [184, 213] on button "Assigned Roles" at bounding box center [208, 207] width 103 height 27
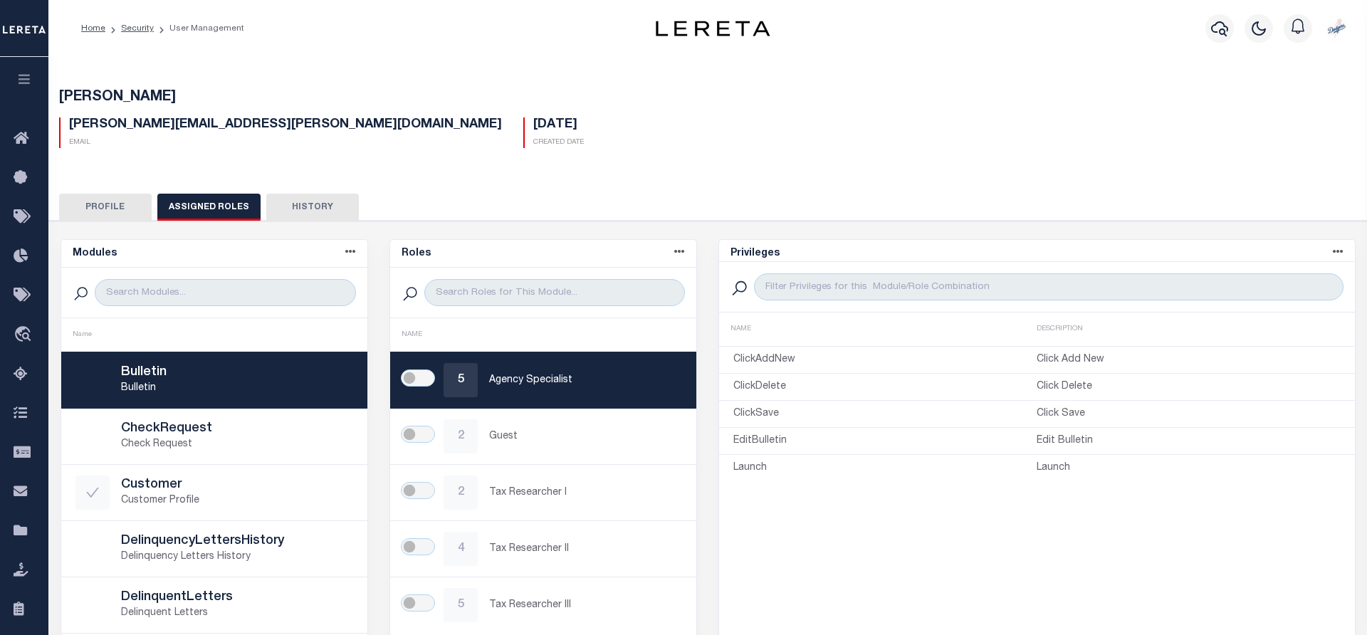
click at [74, 198] on button "Profile" at bounding box center [105, 207] width 93 height 27
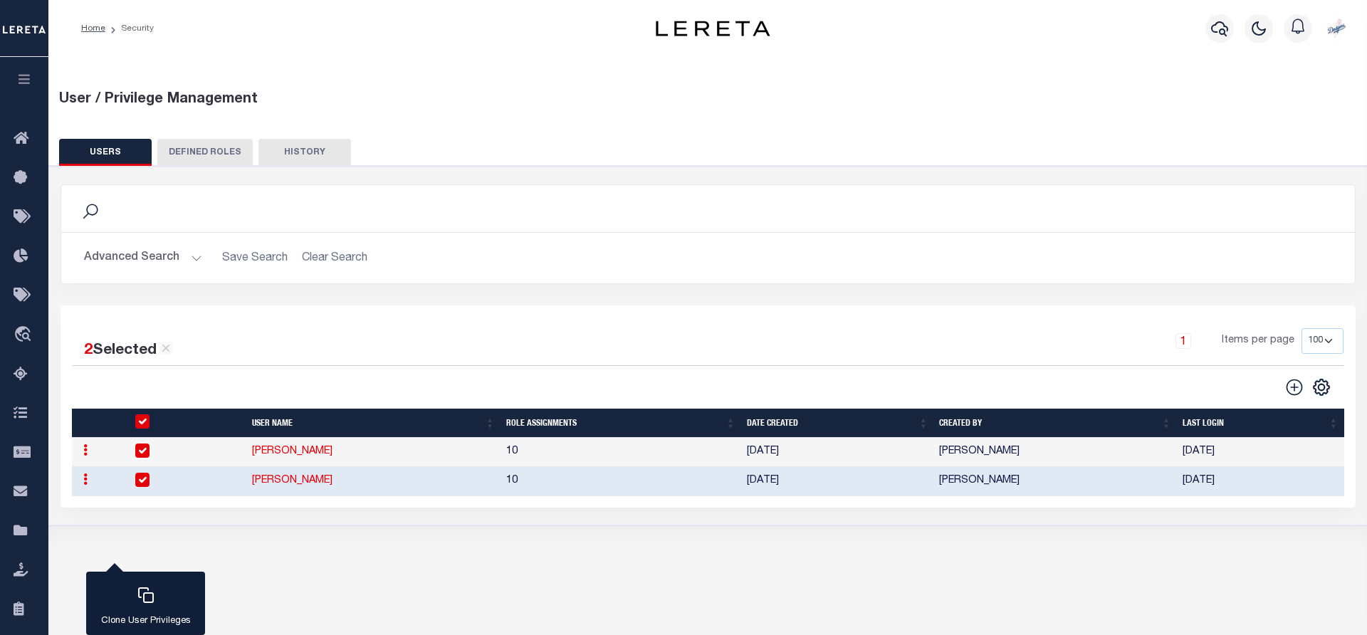
click at [304, 479] on link "[PERSON_NAME]" at bounding box center [292, 481] width 80 height 10
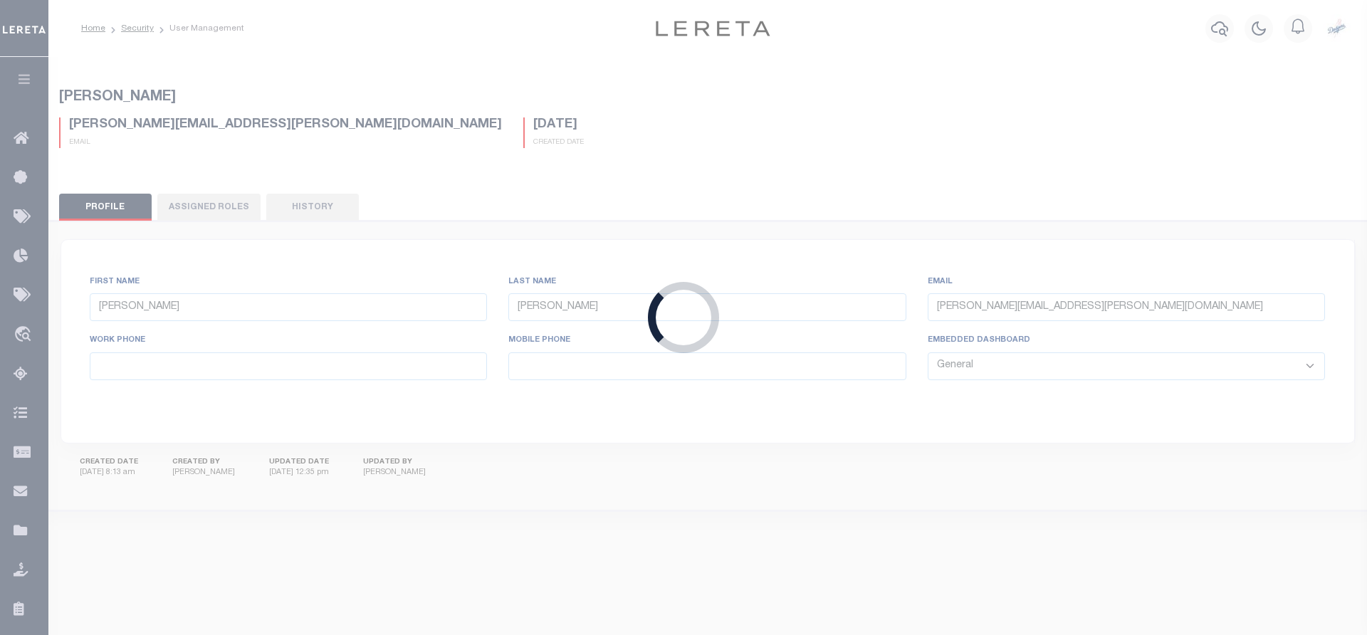
type input "[PERSON_NAME],"
type input "[PERSON_NAME]"
type input "[EMAIL_ADDRESS][DOMAIN_NAME]"
select select "TPS"
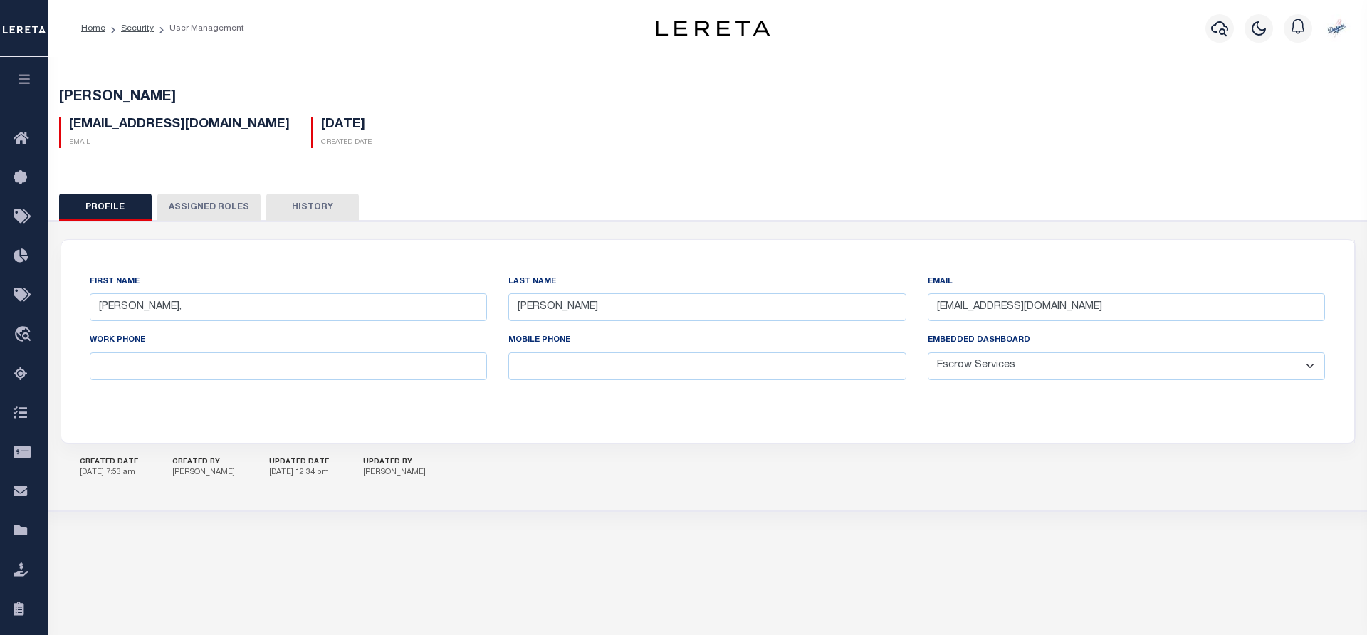
click at [207, 217] on button "Assigned Roles" at bounding box center [208, 207] width 103 height 27
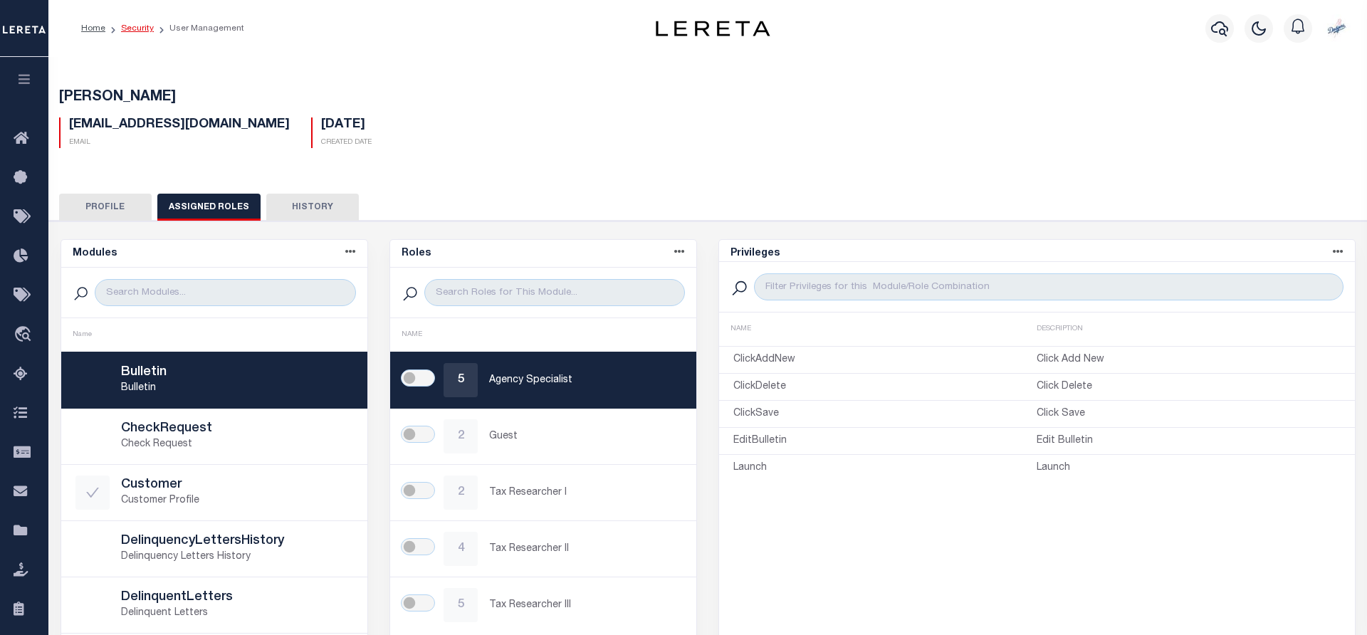
click at [143, 28] on link "Security" at bounding box center [137, 28] width 33 height 9
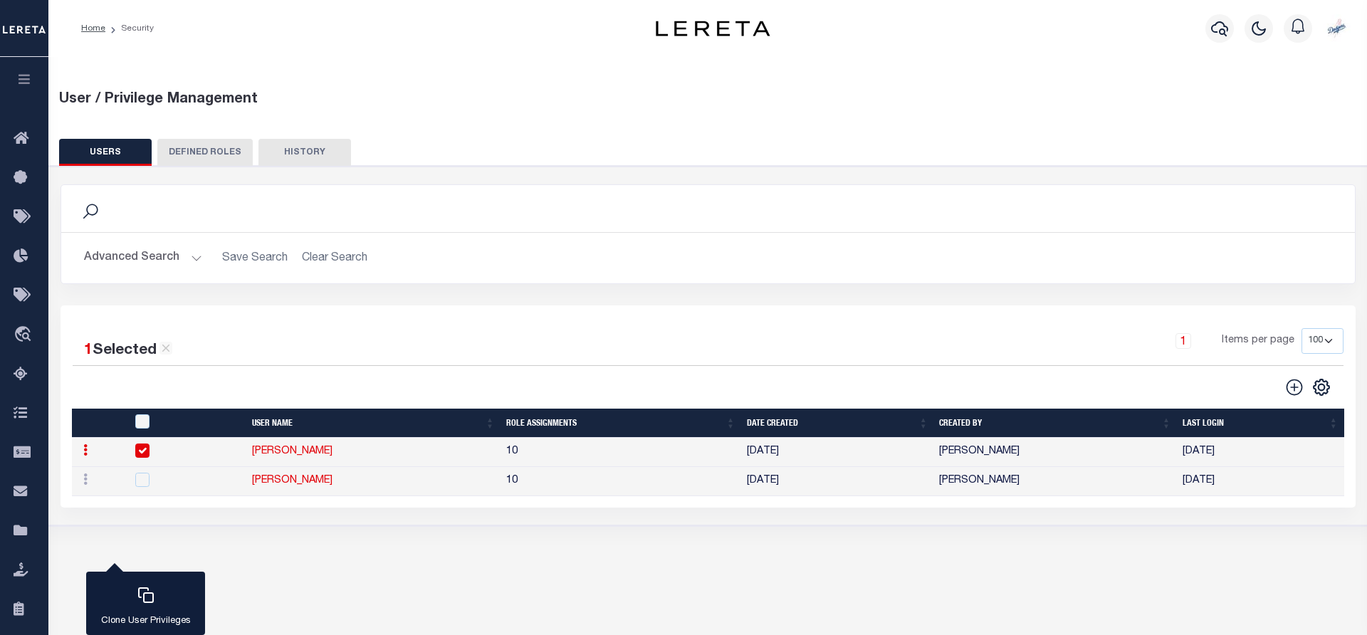
click at [146, 224] on div "Search" at bounding box center [708, 208] width 1294 height 47
click at [128, 258] on button "Advanced Search" at bounding box center [143, 258] width 118 height 28
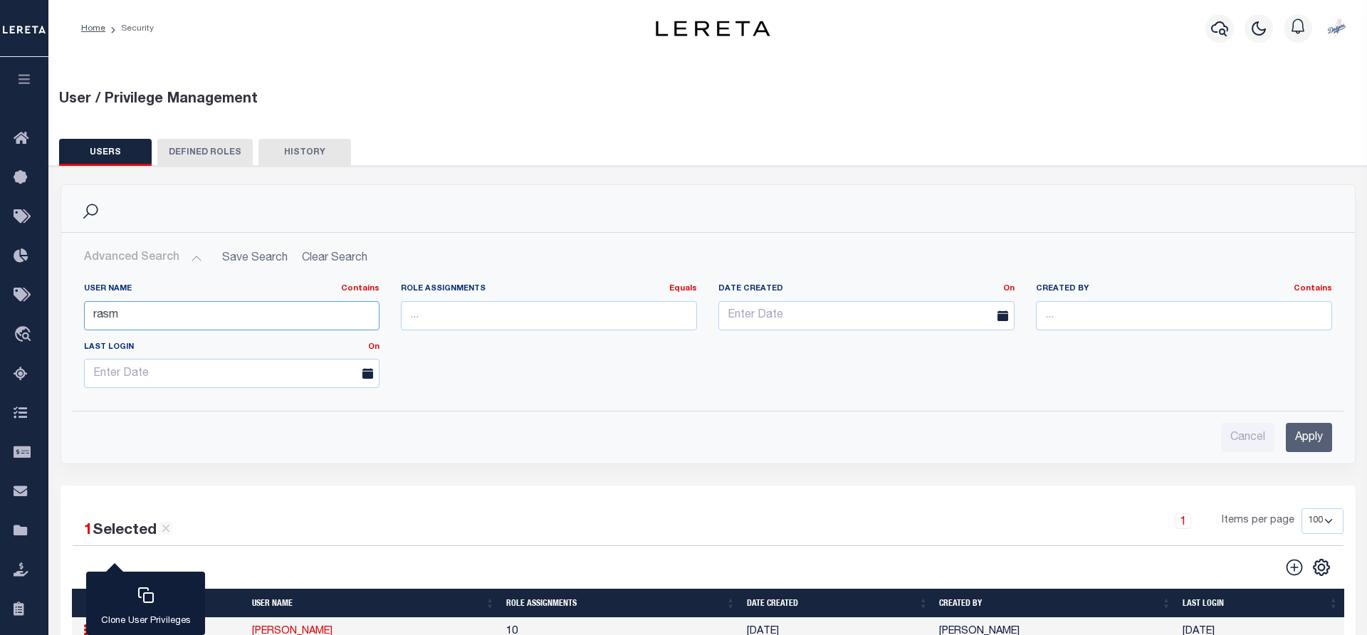
drag, startPoint x: 130, startPoint y: 312, endPoint x: 0, endPoint y: 281, distance: 133.4
click at [84, 301] on input "rasm" at bounding box center [232, 315] width 296 height 29
type input "king"
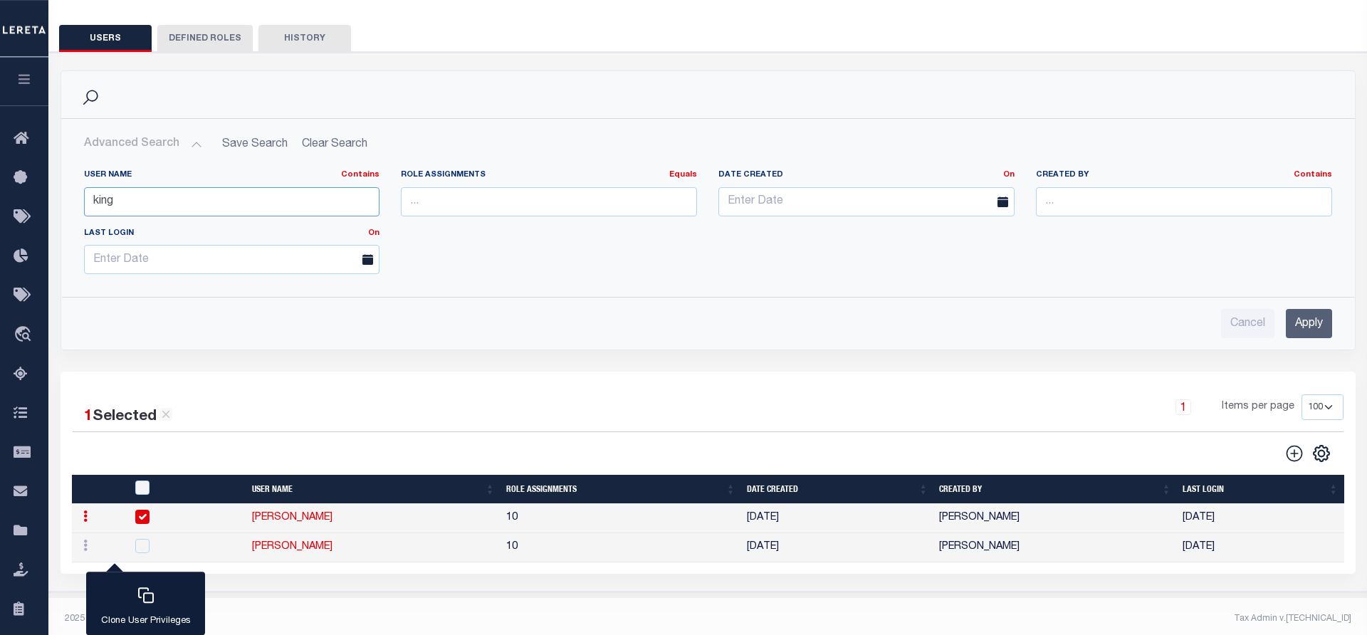
scroll to position [120, 0]
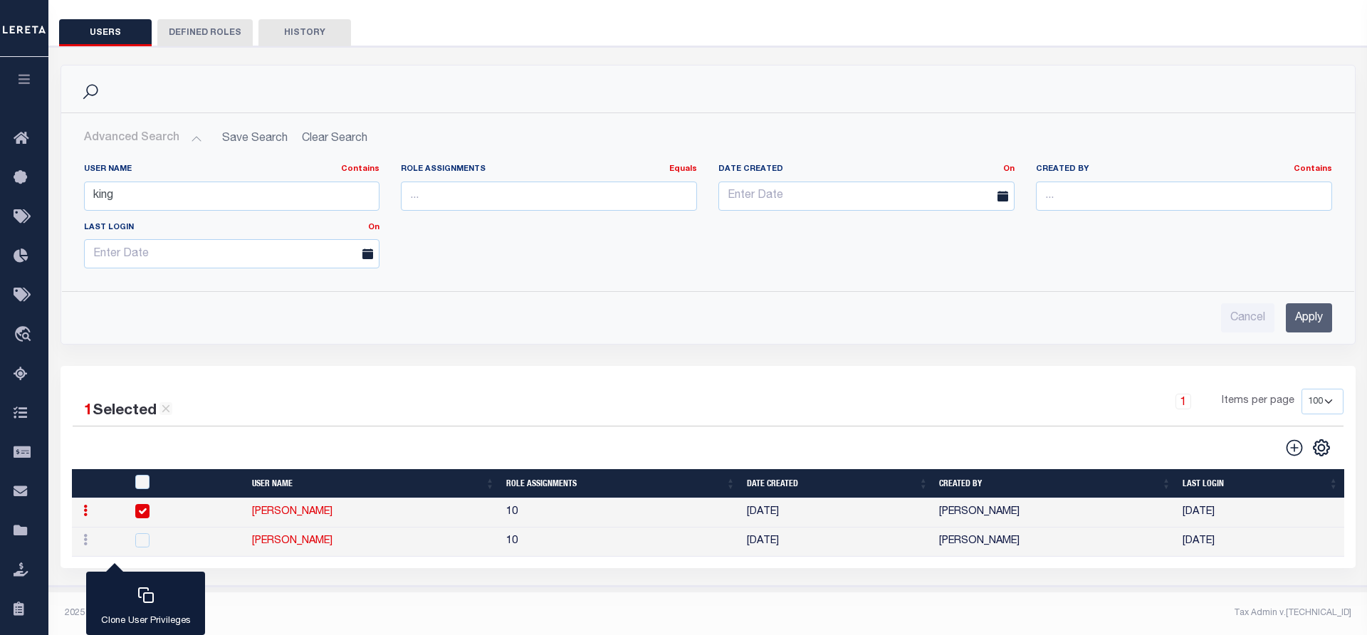
click at [1313, 319] on input "Apply" at bounding box center [1309, 317] width 46 height 29
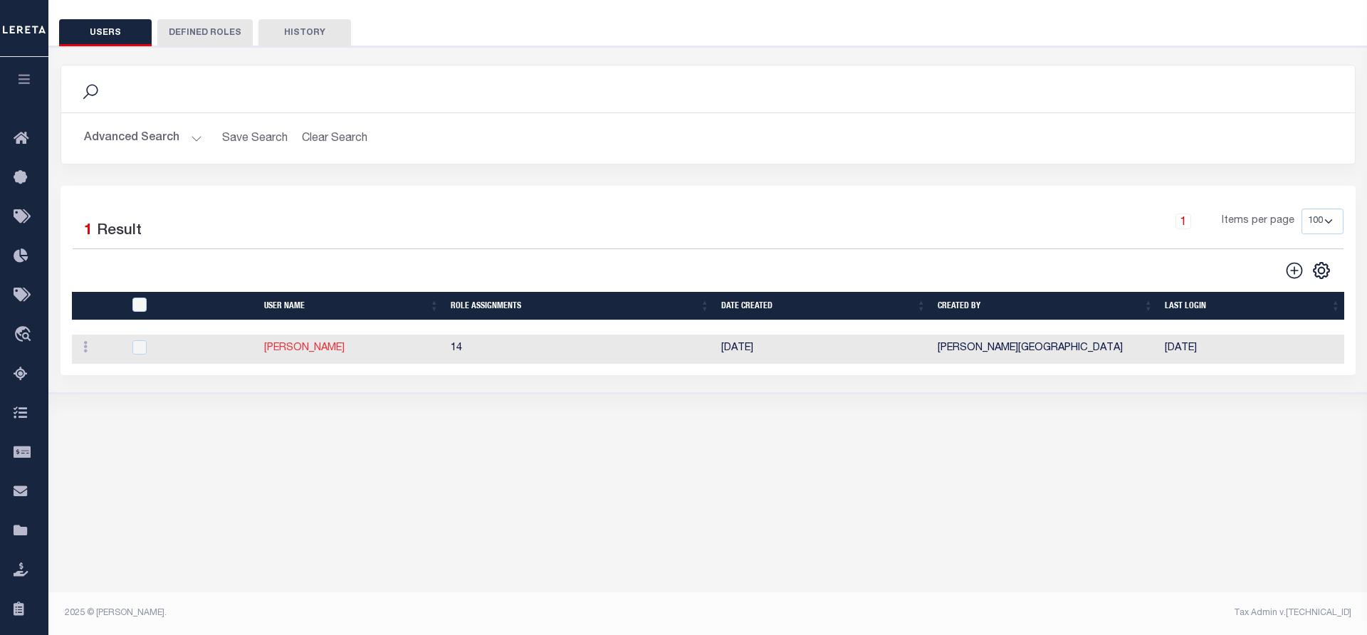
scroll to position [47, 0]
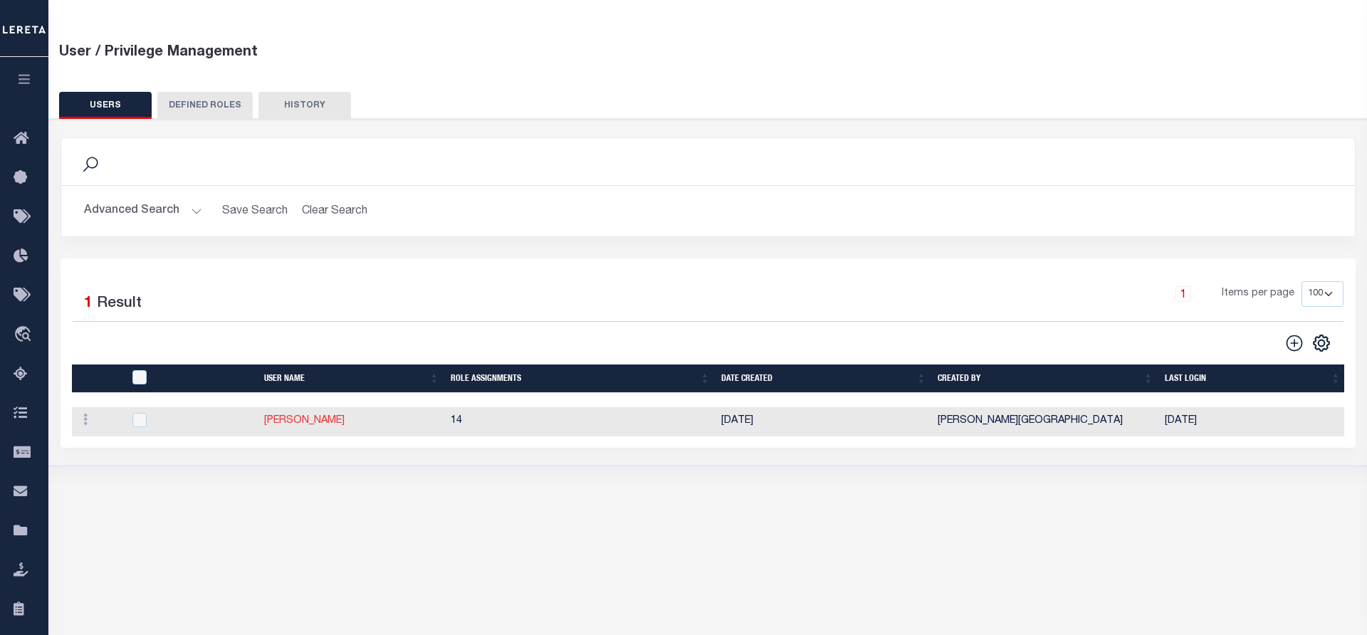
click at [288, 424] on link "[PERSON_NAME]" at bounding box center [304, 421] width 80 height 10
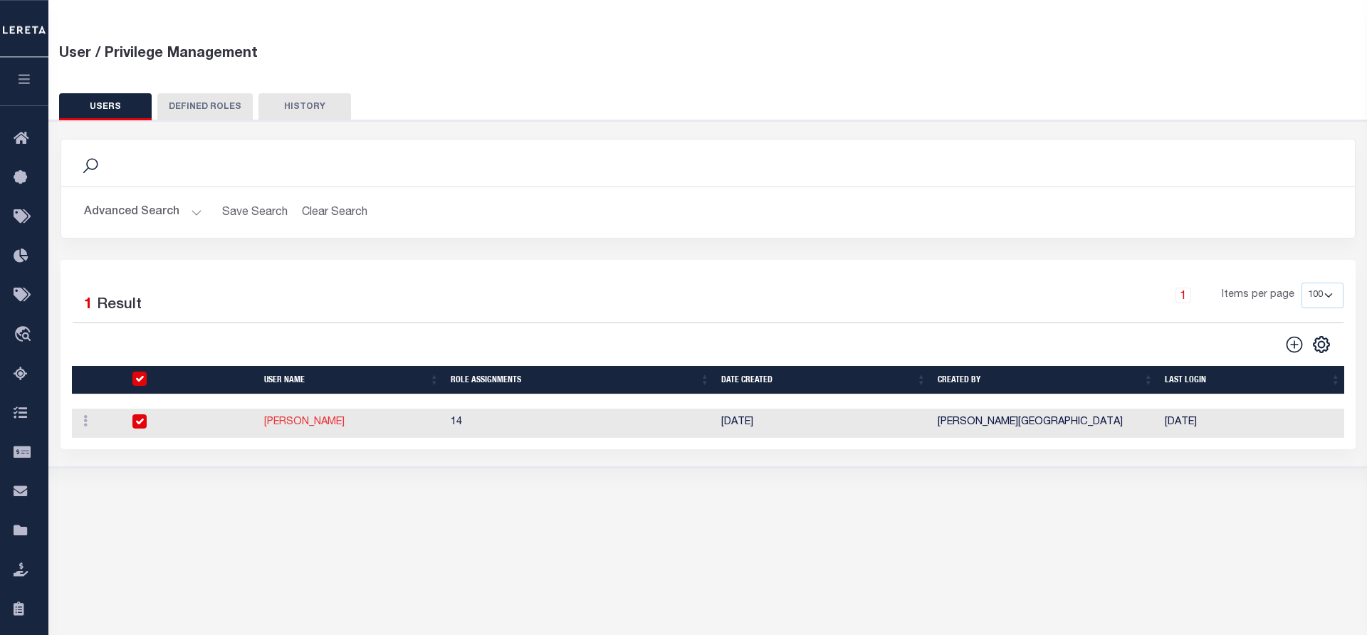
type input "King"
type input "[PERSON_NAME]"
type input "[EMAIL_ADDRESS][DOMAIN_NAME]"
select select "GEN"
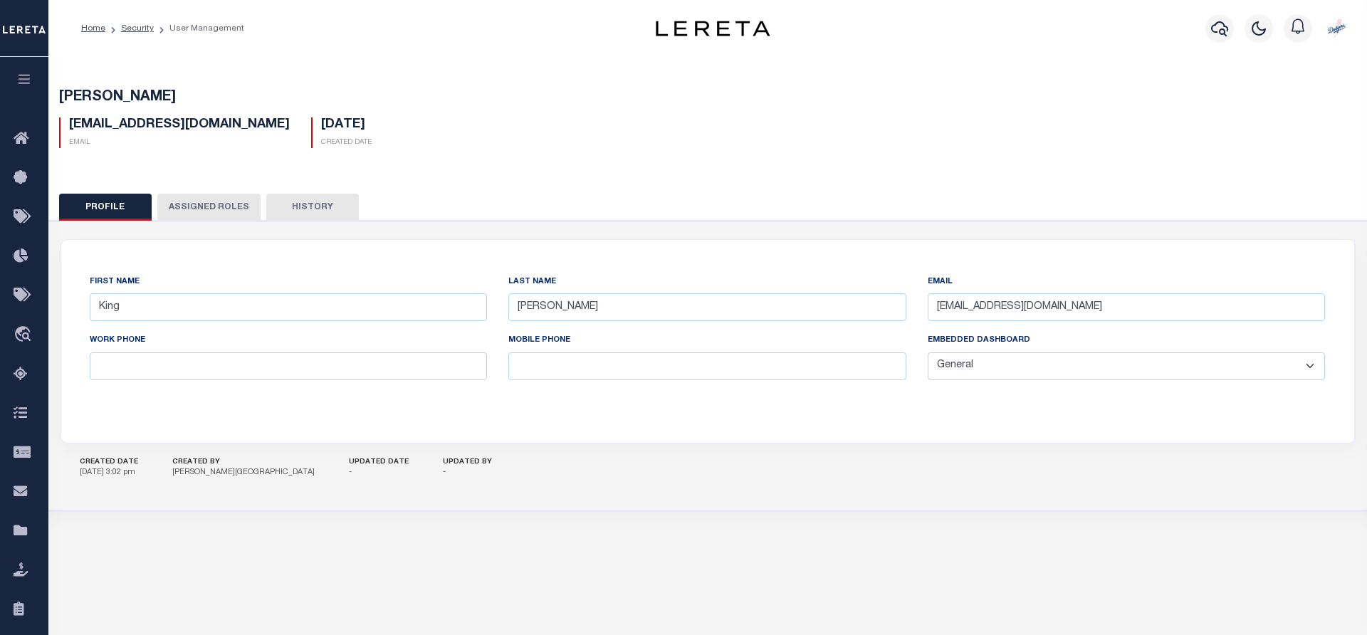
click at [182, 207] on button "Assigned Roles" at bounding box center [208, 207] width 103 height 27
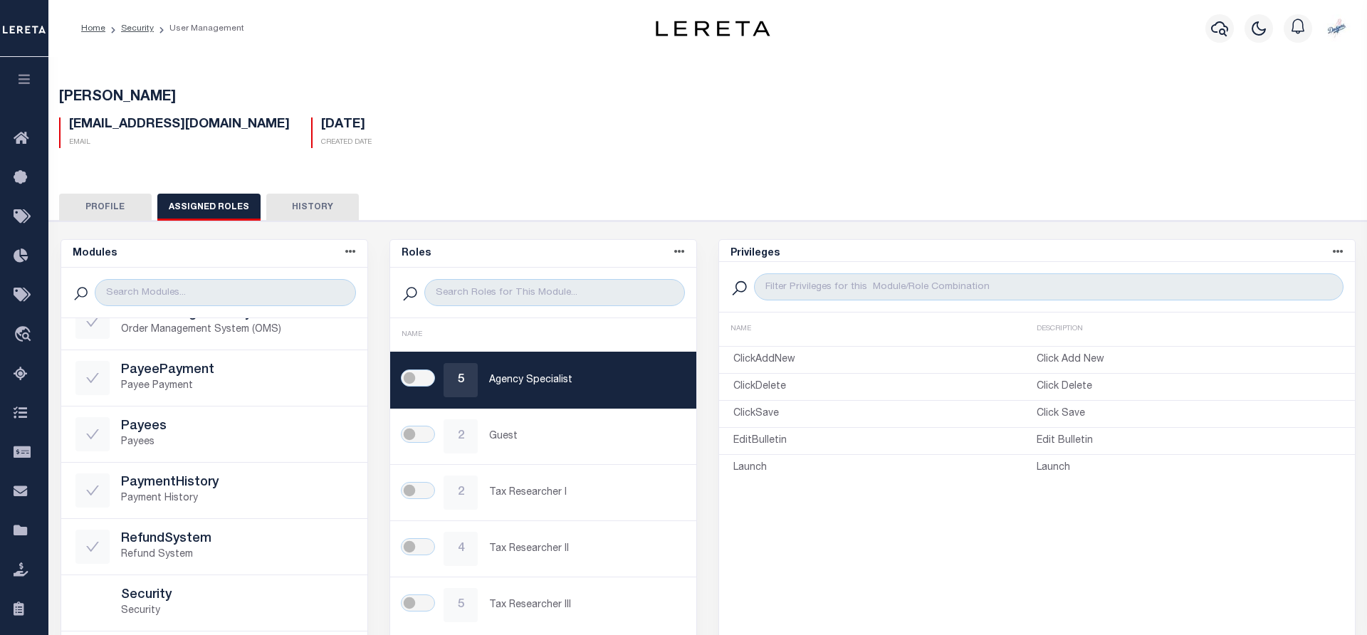
scroll to position [716, 0]
